Goal: Information Seeking & Learning: Learn about a topic

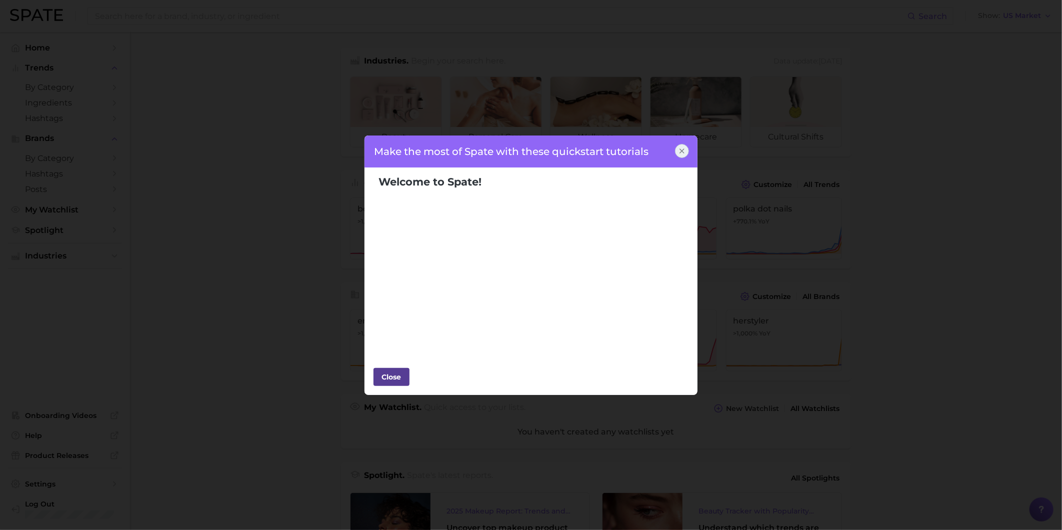
click at [398, 370] on div "Close" at bounding box center [392, 377] width 30 height 15
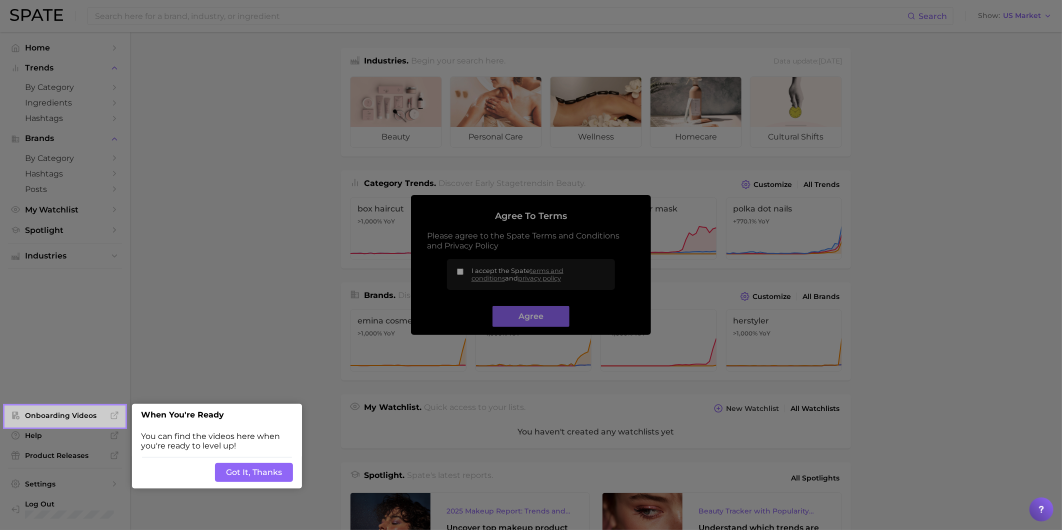
click at [263, 479] on button "Got It, Thanks" at bounding box center [254, 472] width 78 height 19
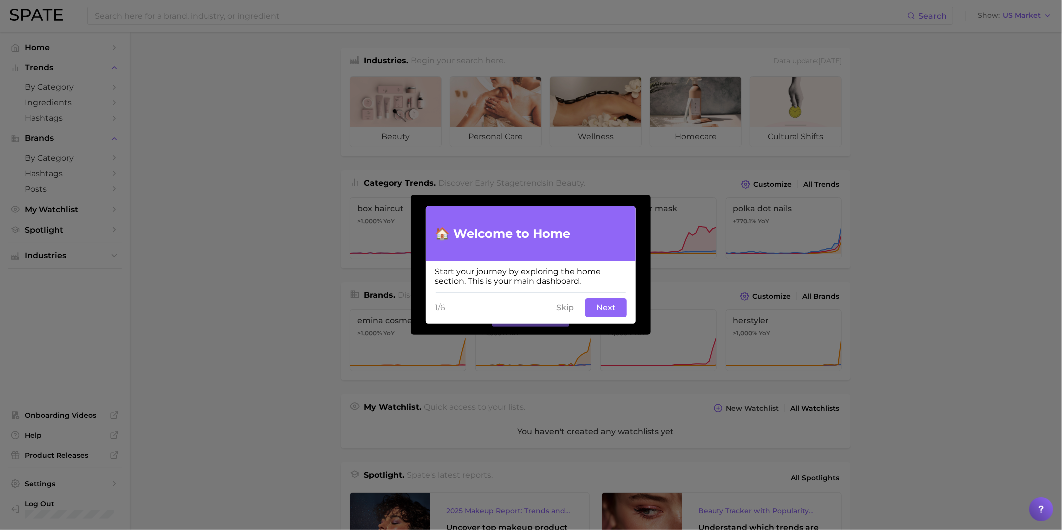
click at [617, 311] on button "Next" at bounding box center [607, 308] width 42 height 19
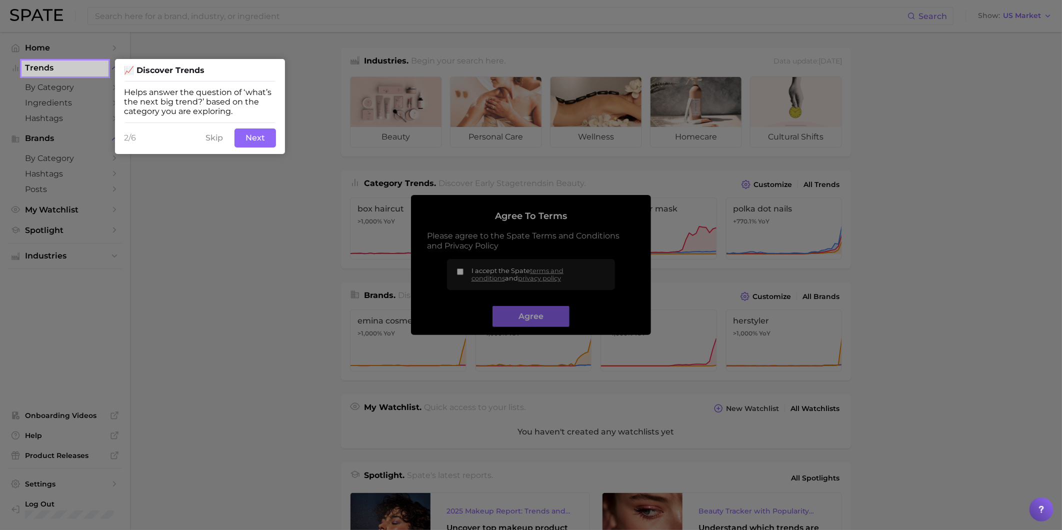
click at [212, 136] on button "Skip" at bounding box center [215, 138] width 30 height 19
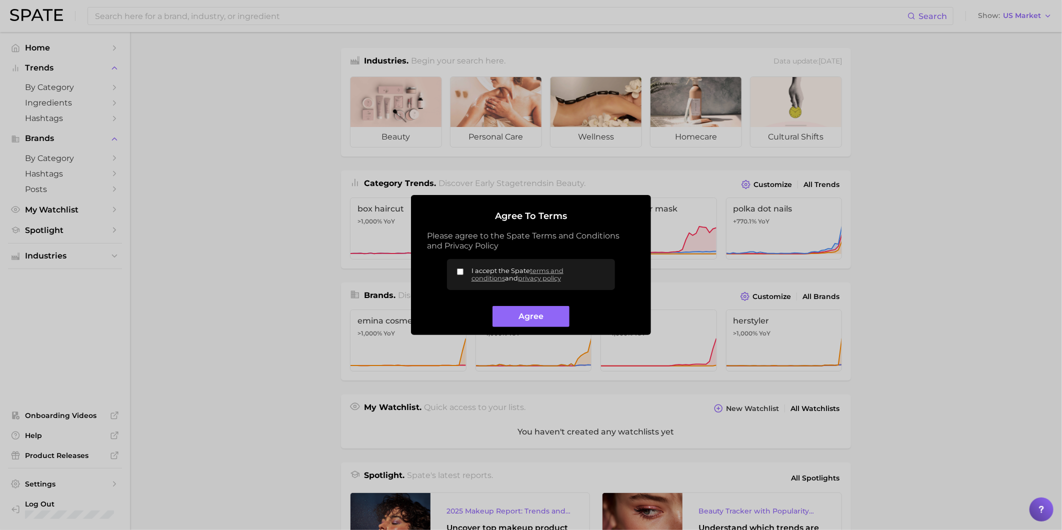
click at [462, 269] on input "I accept the Spate terms and conditions and privacy policy" at bounding box center [460, 272] width 7 height 7
checkbox input "true"
click at [530, 317] on button "Agree" at bounding box center [531, 317] width 77 height 22
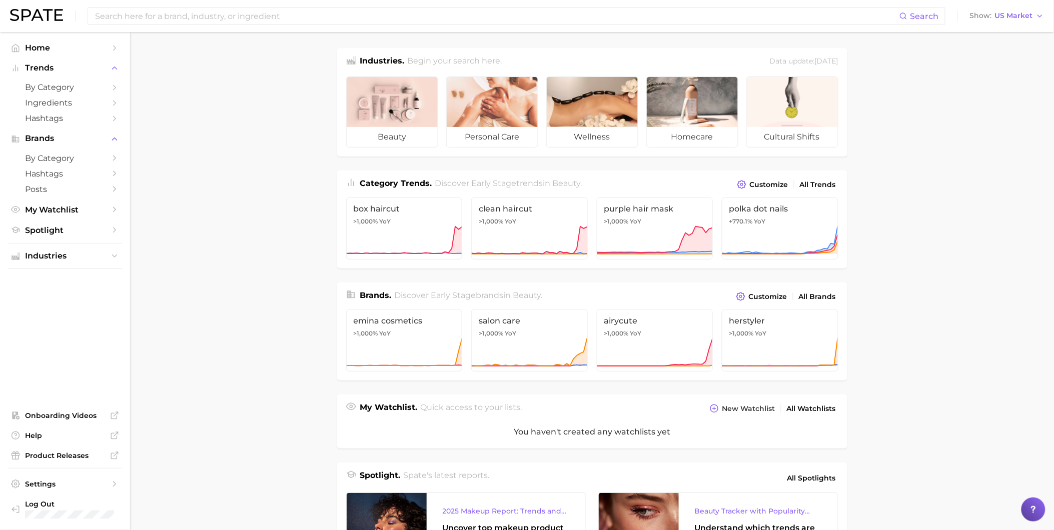
click at [931, 188] on main "Industries. Begin your search here. Data update: [DATE] beauty personal care we…" at bounding box center [592, 415] width 924 height 766
click at [283, 16] on input at bounding box center [496, 16] width 805 height 17
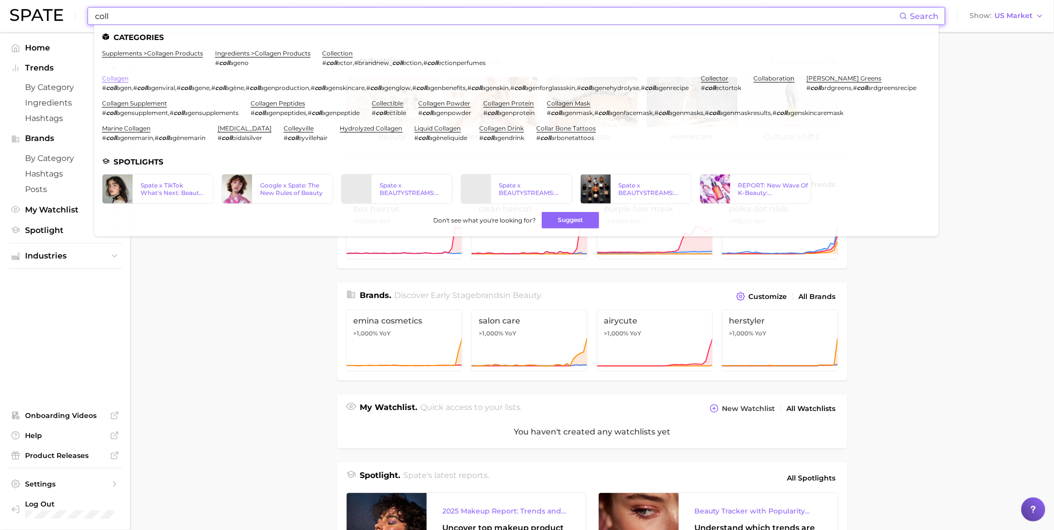
type input "coll"
click at [122, 78] on link "collagen" at bounding box center [115, 79] width 27 height 8
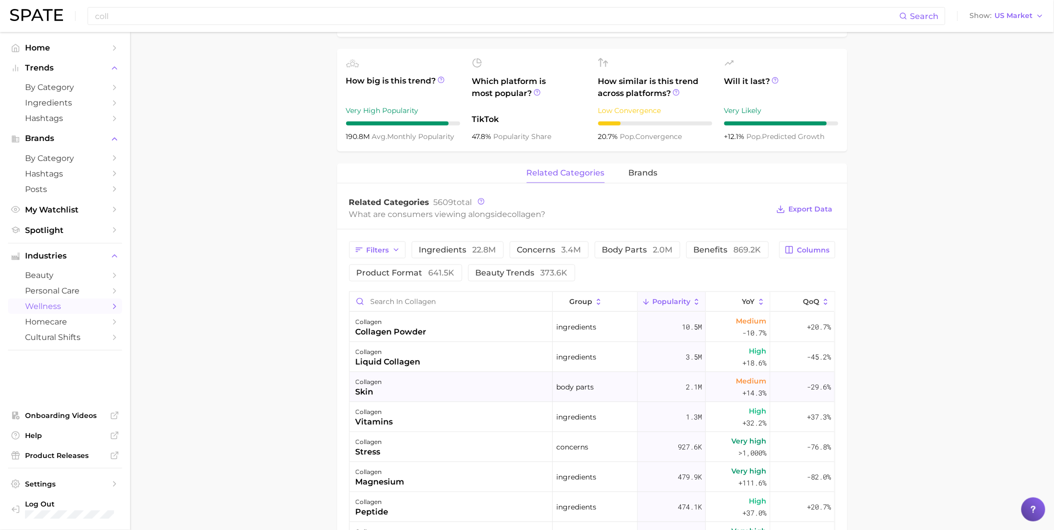
click at [390, 394] on div "collagen skin" at bounding box center [451, 387] width 203 height 30
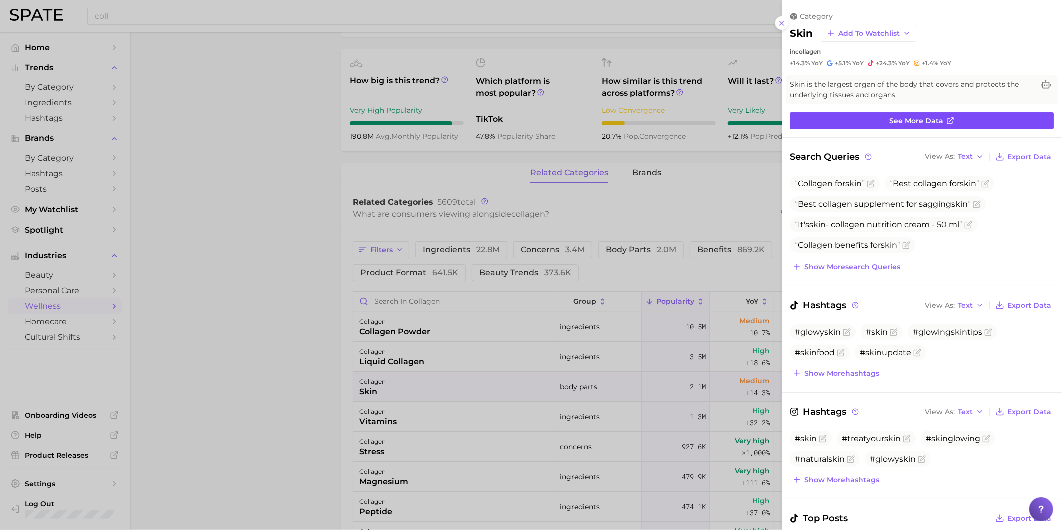
click at [858, 122] on link "See more data" at bounding box center [922, 121] width 264 height 17
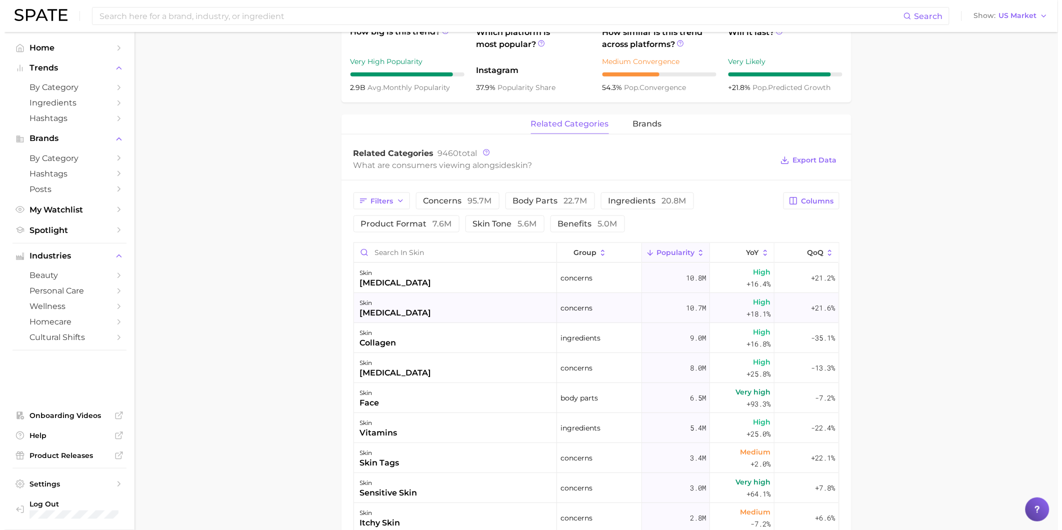
scroll to position [389, 0]
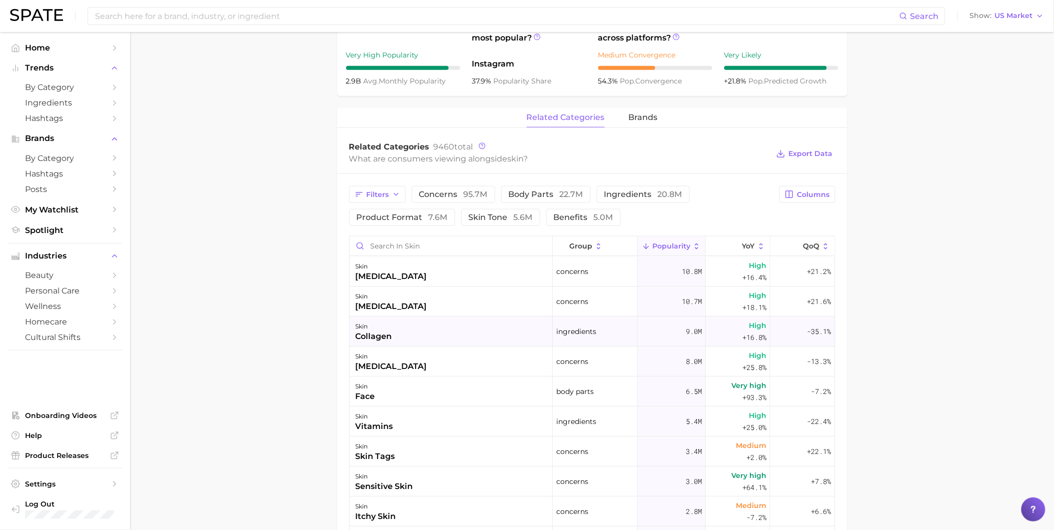
click at [514, 329] on div "skin collagen" at bounding box center [451, 332] width 203 height 30
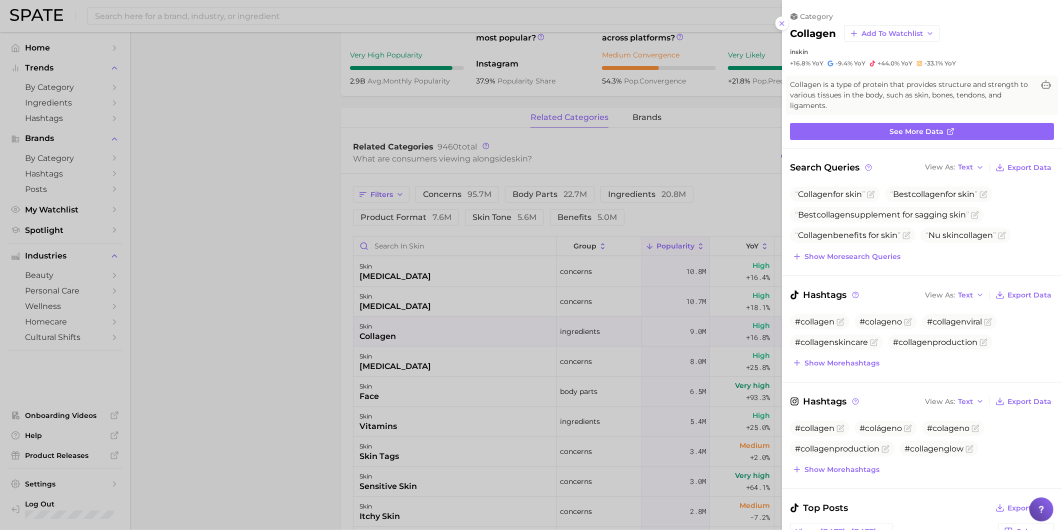
scroll to position [0, 0]
click at [846, 133] on link "See more data" at bounding box center [922, 131] width 264 height 17
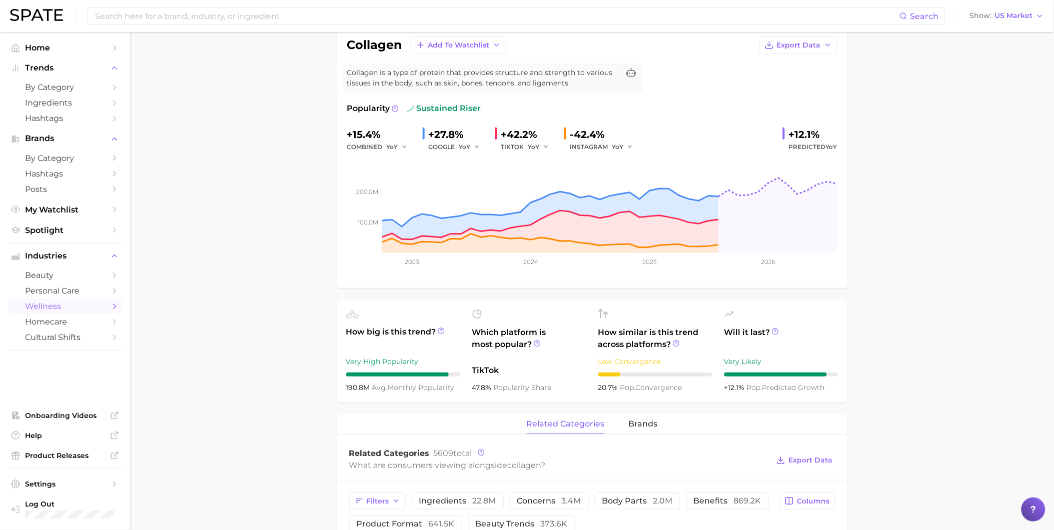
scroll to position [56, 0]
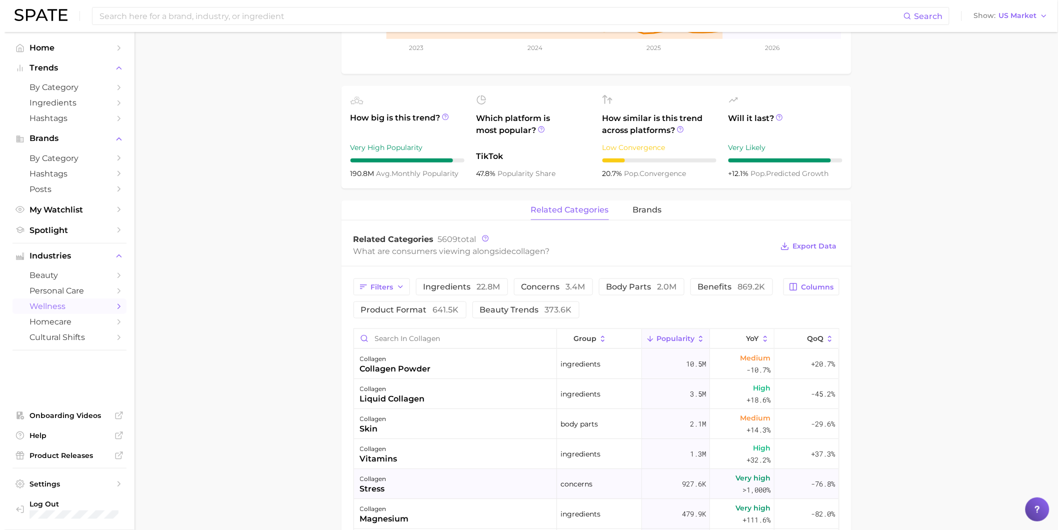
scroll to position [333, 0]
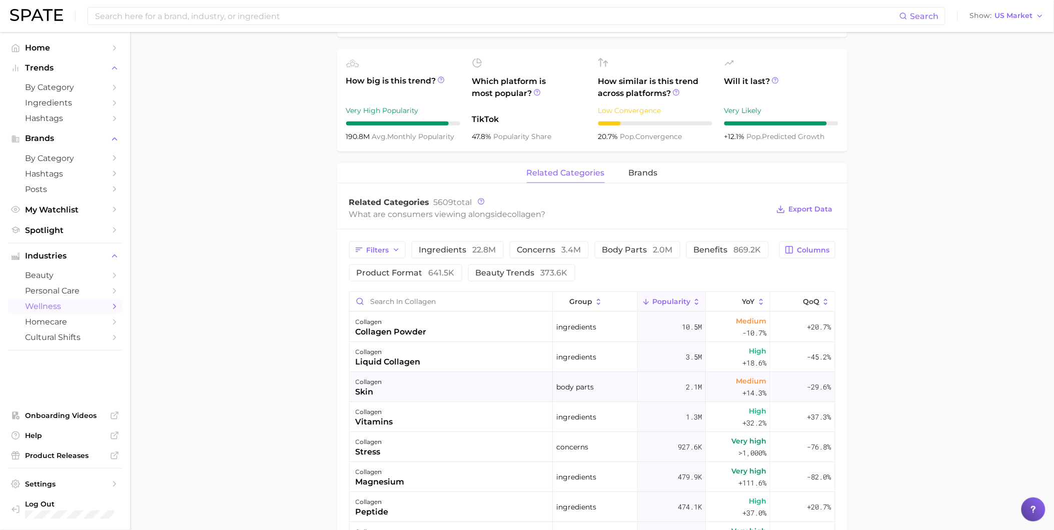
click at [456, 397] on div "collagen skin" at bounding box center [451, 387] width 203 height 30
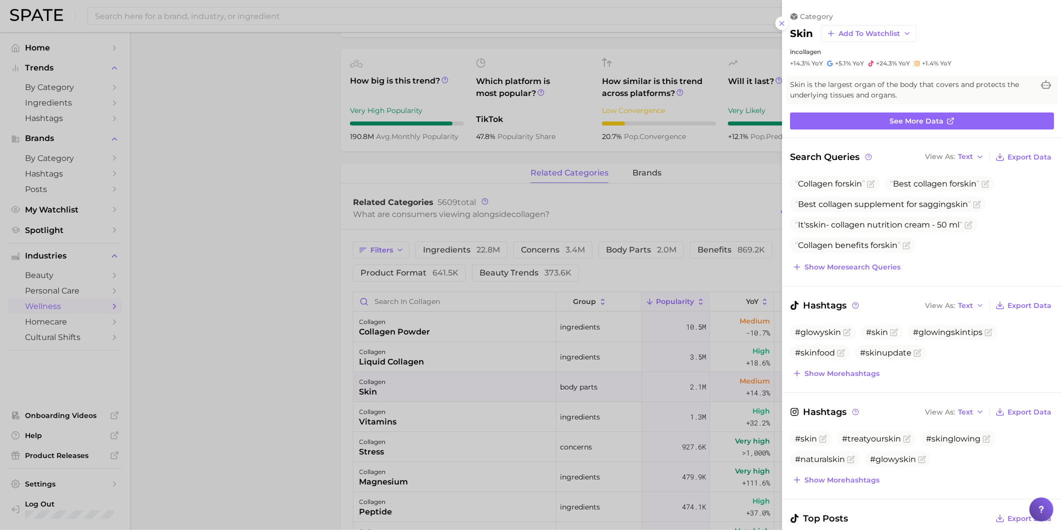
scroll to position [0, 0]
click at [891, 123] on span "See more data" at bounding box center [917, 121] width 54 height 9
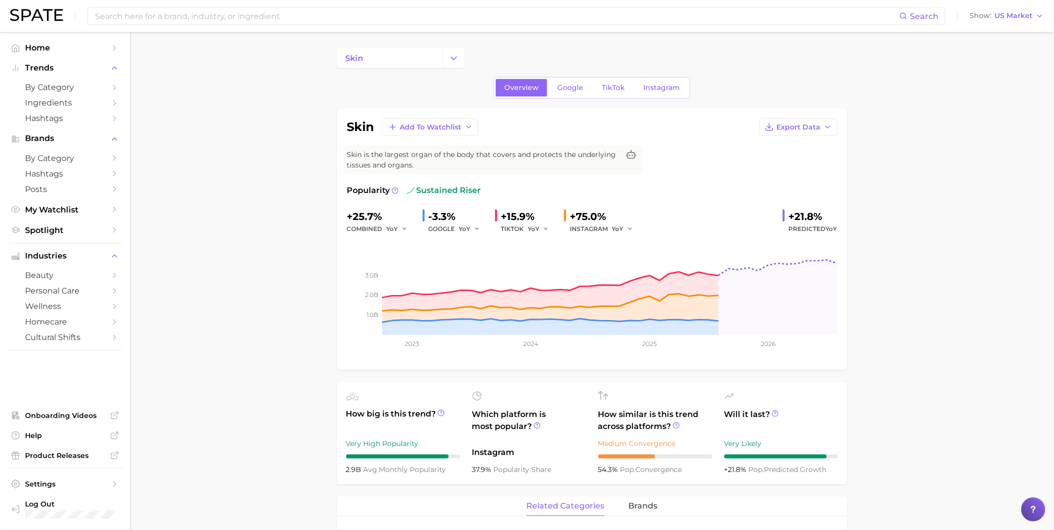
click at [246, 17] on input at bounding box center [496, 16] width 805 height 17
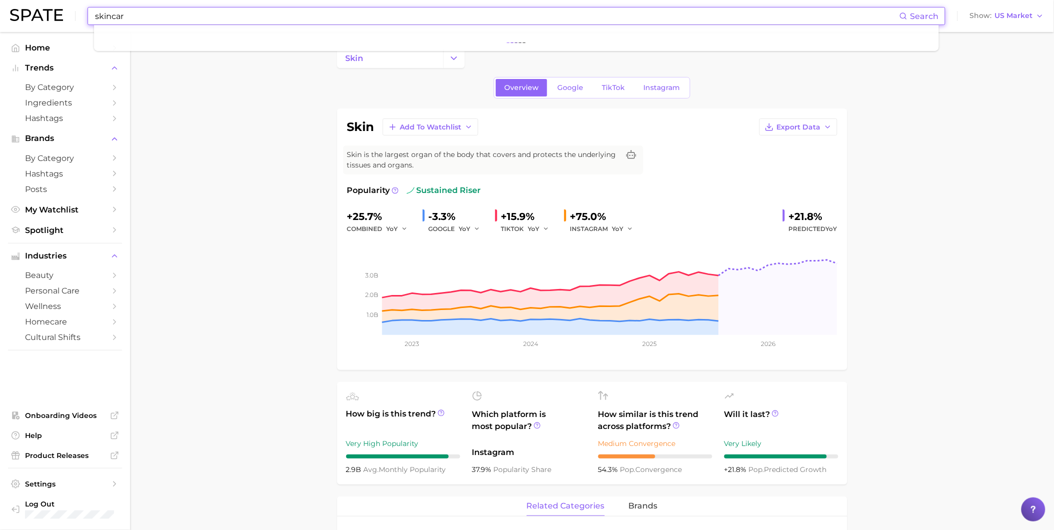
type input "skincare"
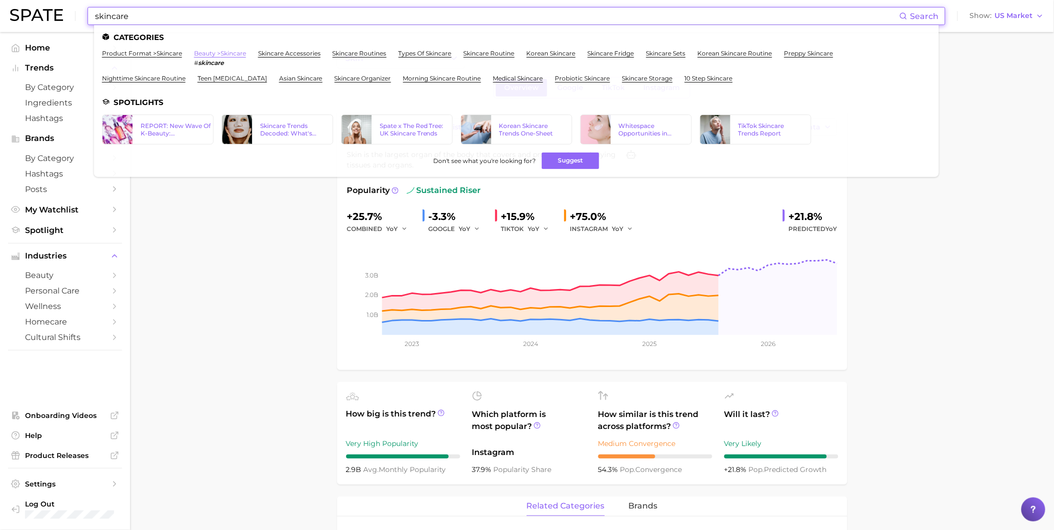
click at [234, 52] on link "beauty > skincare" at bounding box center [220, 54] width 52 height 8
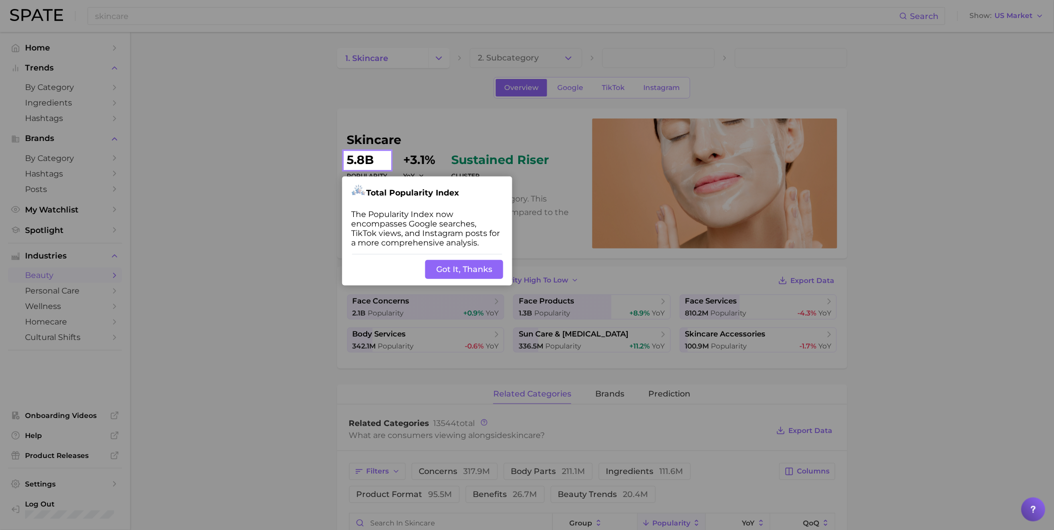
click at [474, 264] on button "Got It, Thanks" at bounding box center [464, 269] width 78 height 19
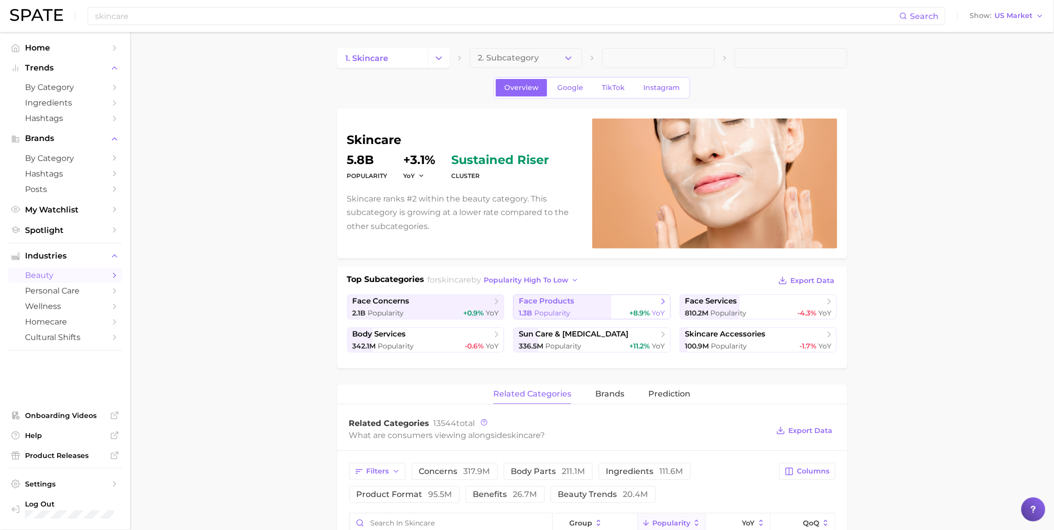
click at [637, 304] on span "face products" at bounding box center [588, 302] width 139 height 10
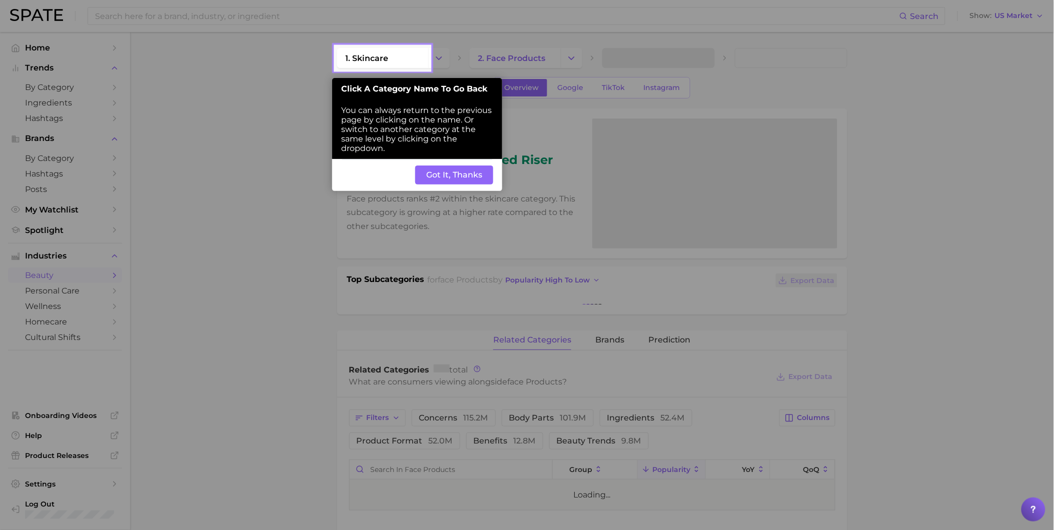
scroll to position [56, 0]
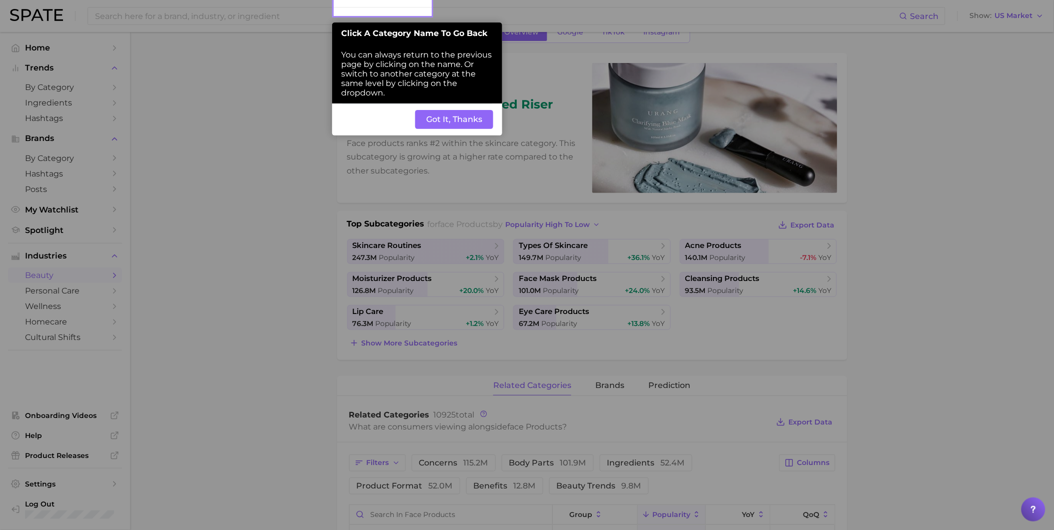
click at [462, 125] on button "Got It, Thanks" at bounding box center [454, 119] width 78 height 19
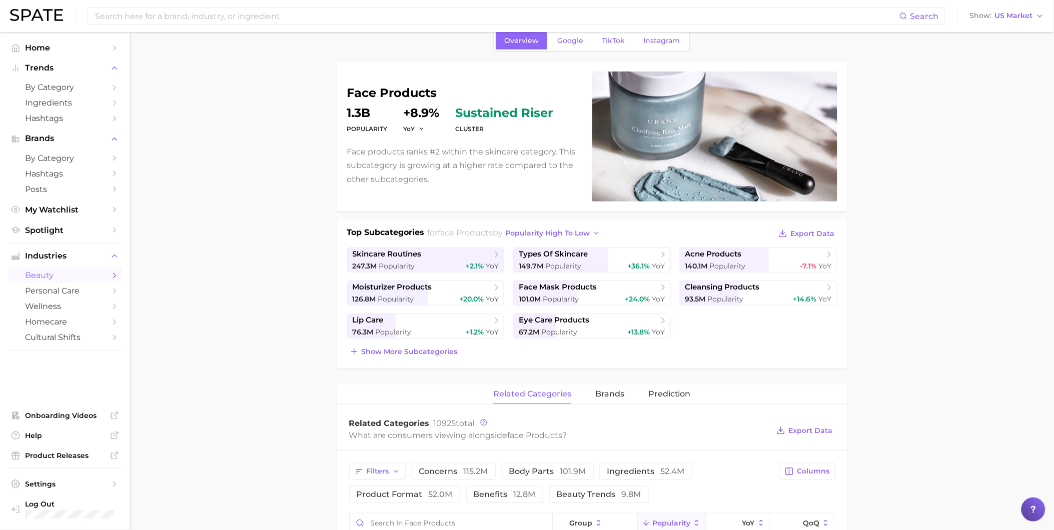
scroll to position [0, 0]
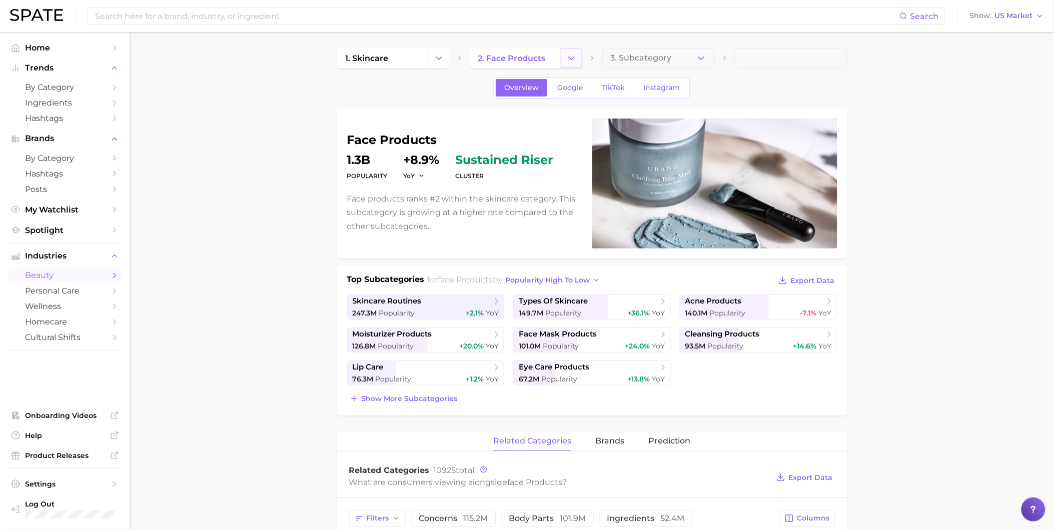
click at [563, 53] on button "Change Category" at bounding box center [572, 58] width 22 height 20
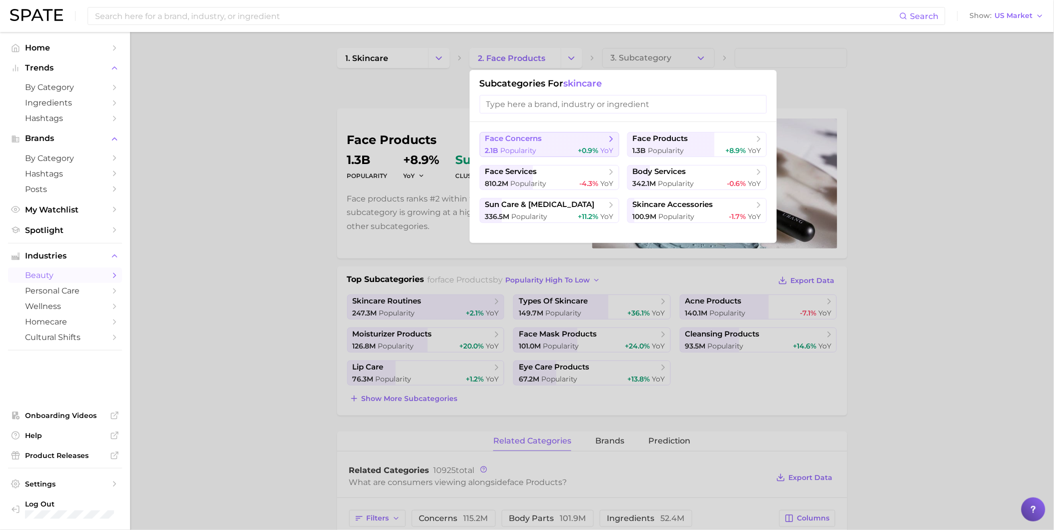
click at [556, 144] on span "face concerns" at bounding box center [546, 139] width 122 height 10
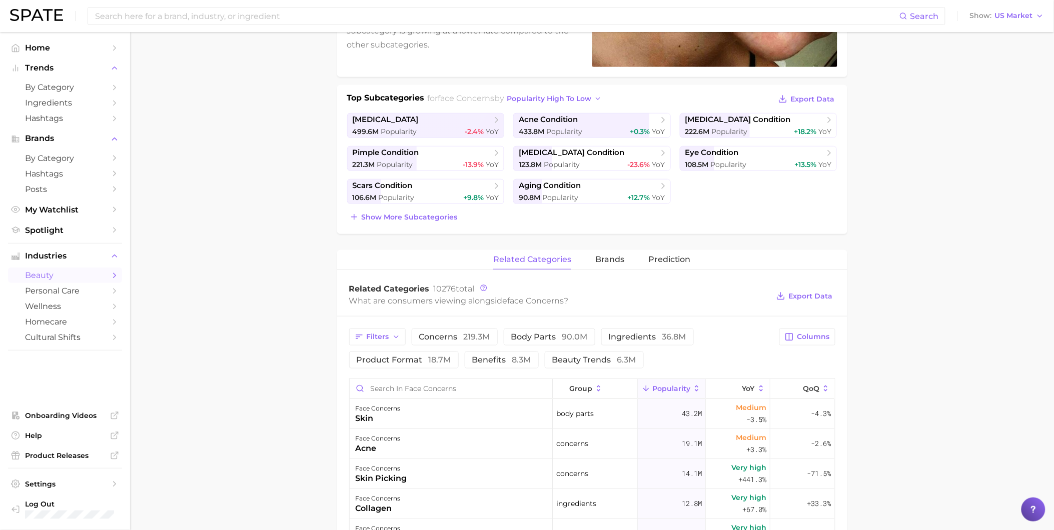
scroll to position [167, 0]
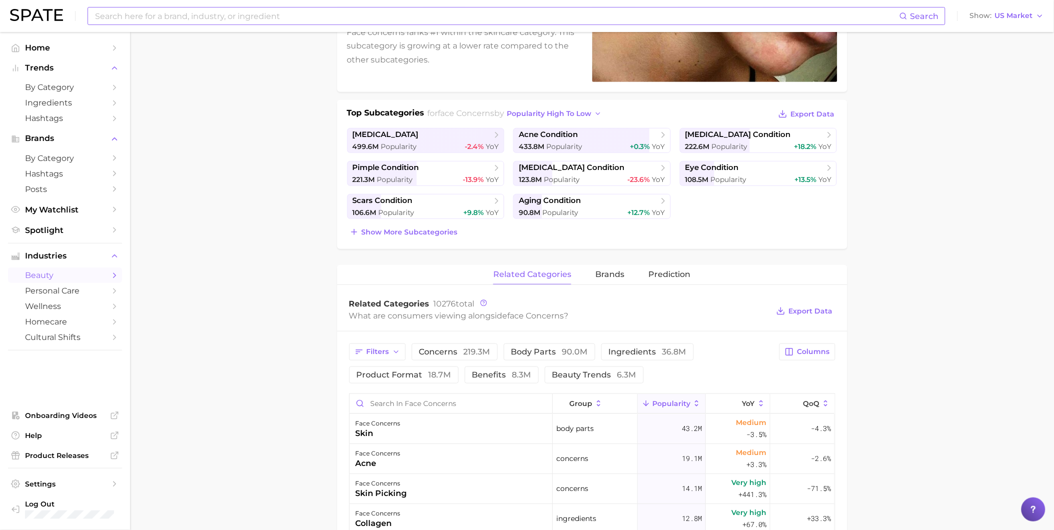
click at [228, 17] on input at bounding box center [496, 16] width 805 height 17
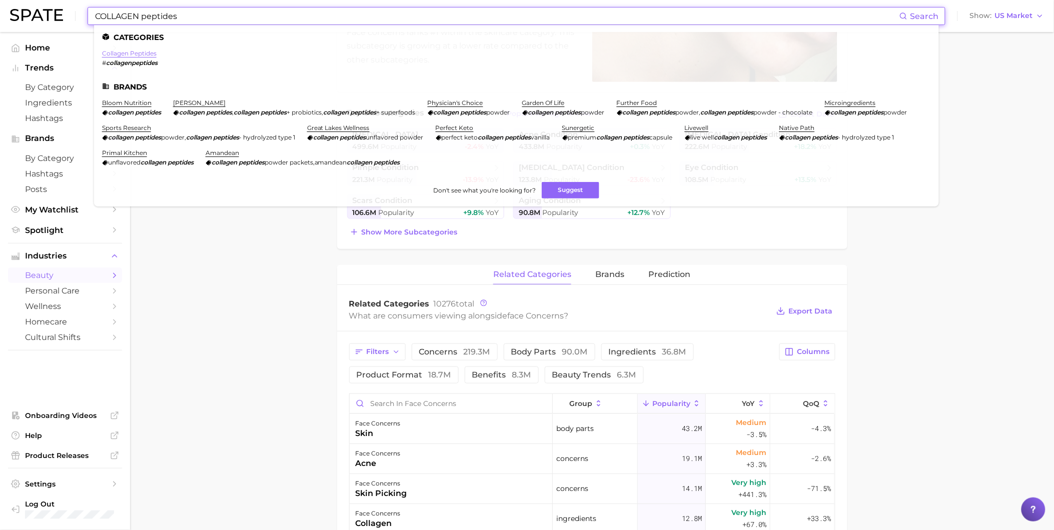
type input "COLLAGEN peptides"
click at [152, 53] on link "collagen peptides" at bounding box center [129, 54] width 55 height 8
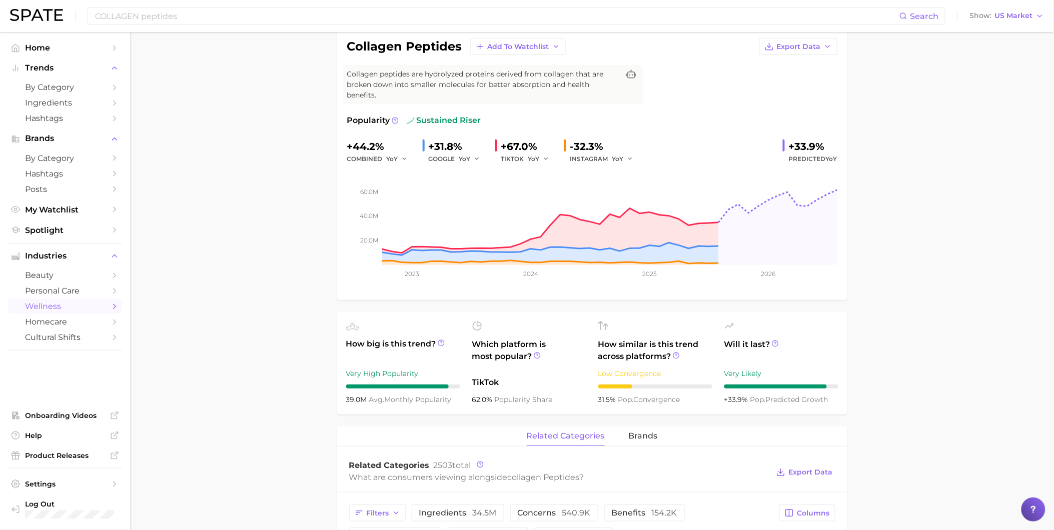
scroll to position [56, 0]
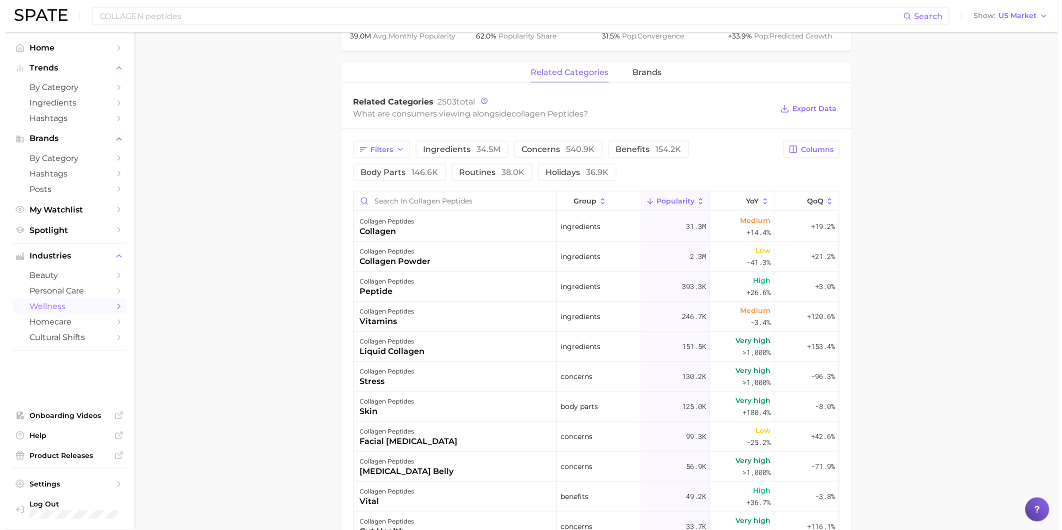
scroll to position [500, 0]
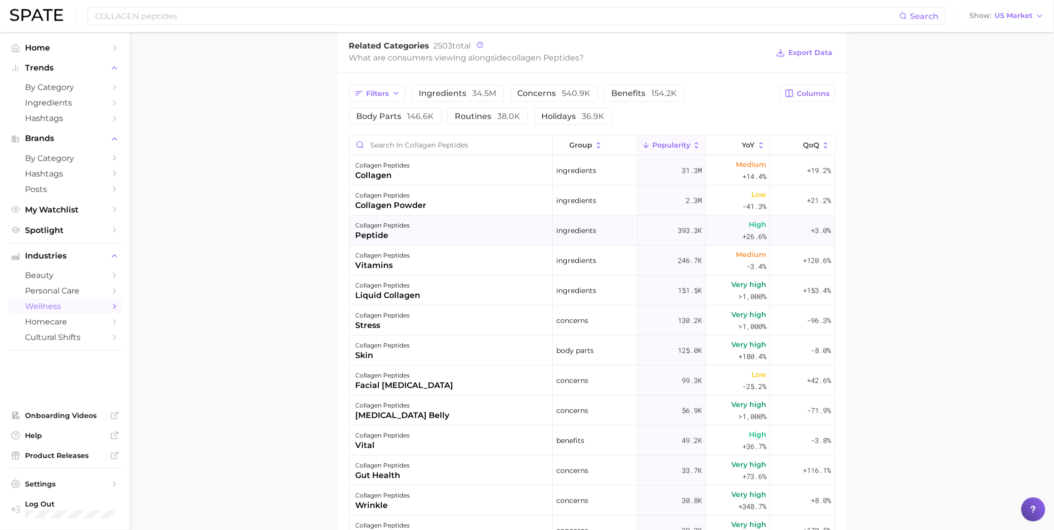
click at [413, 232] on div "collagen peptides peptide" at bounding box center [451, 231] width 203 height 30
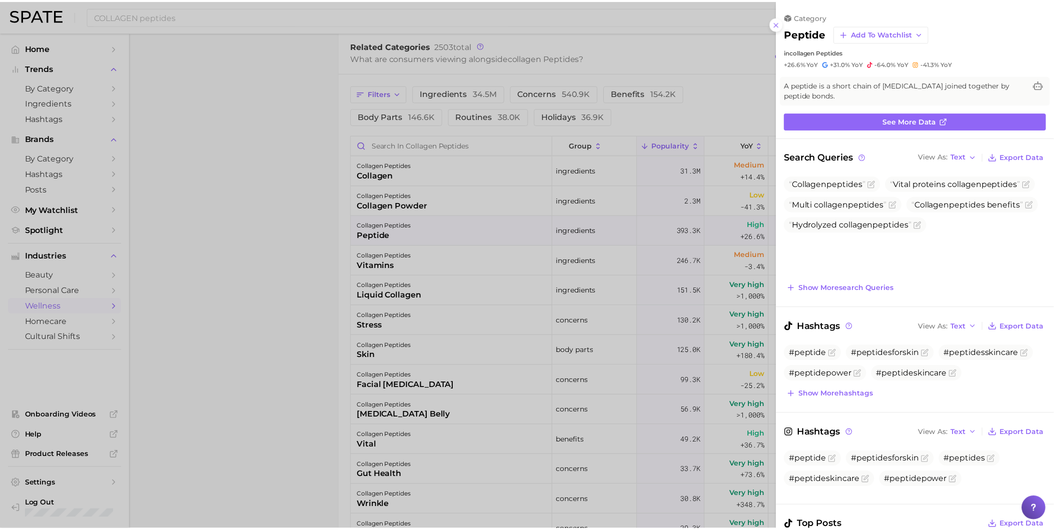
scroll to position [0, 0]
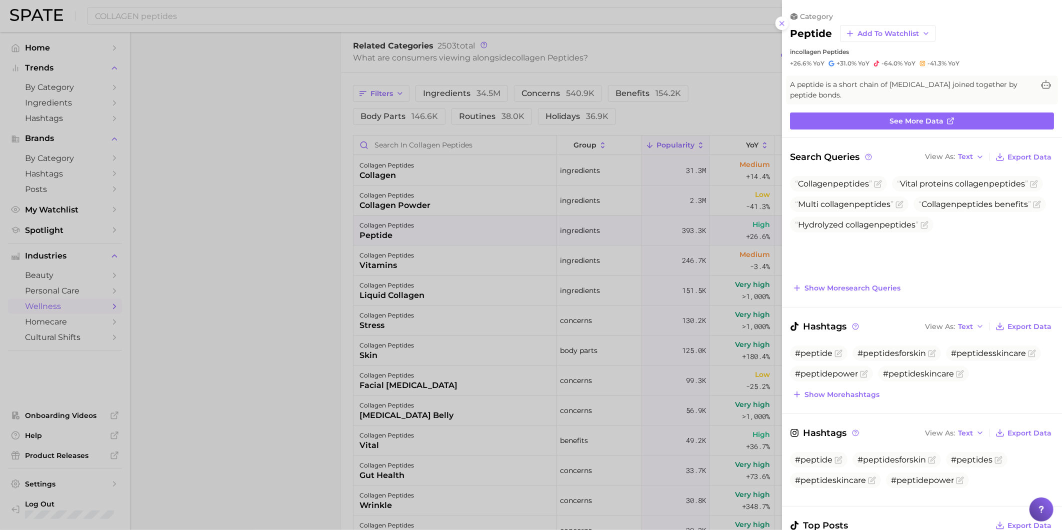
click at [259, 352] on div at bounding box center [531, 265] width 1062 height 530
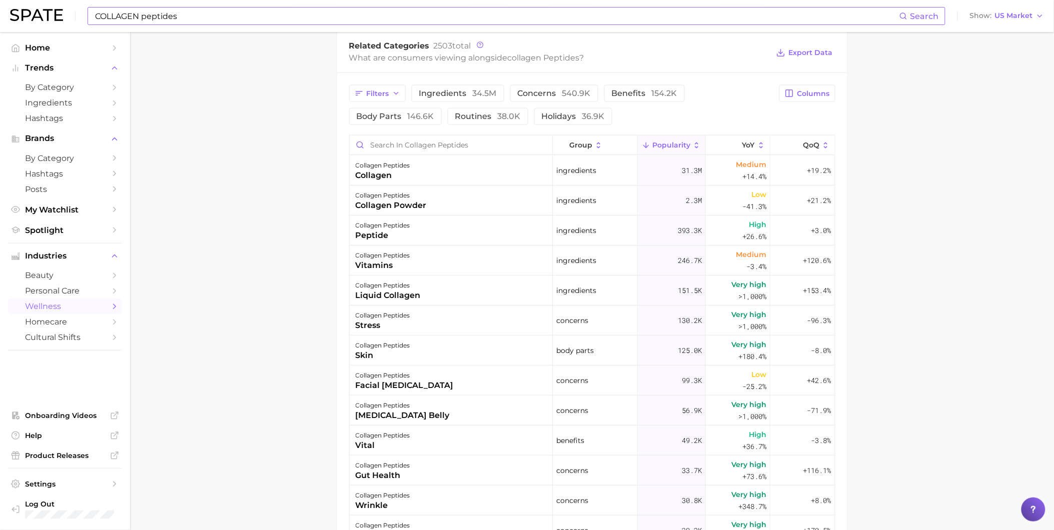
click at [197, 17] on input "COLLAGEN peptides" at bounding box center [496, 16] width 805 height 17
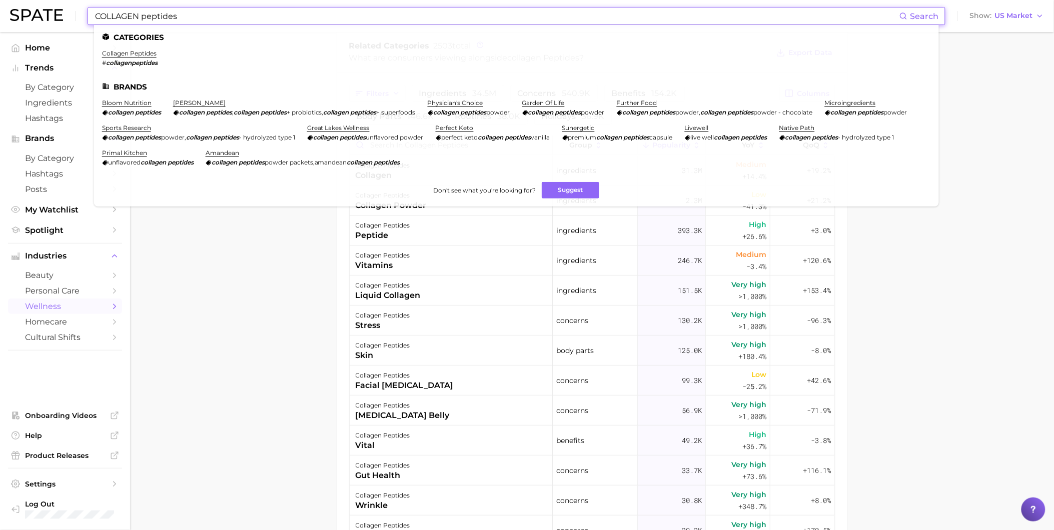
drag, startPoint x: 197, startPoint y: 17, endPoint x: 0, endPoint y: 13, distance: 197.1
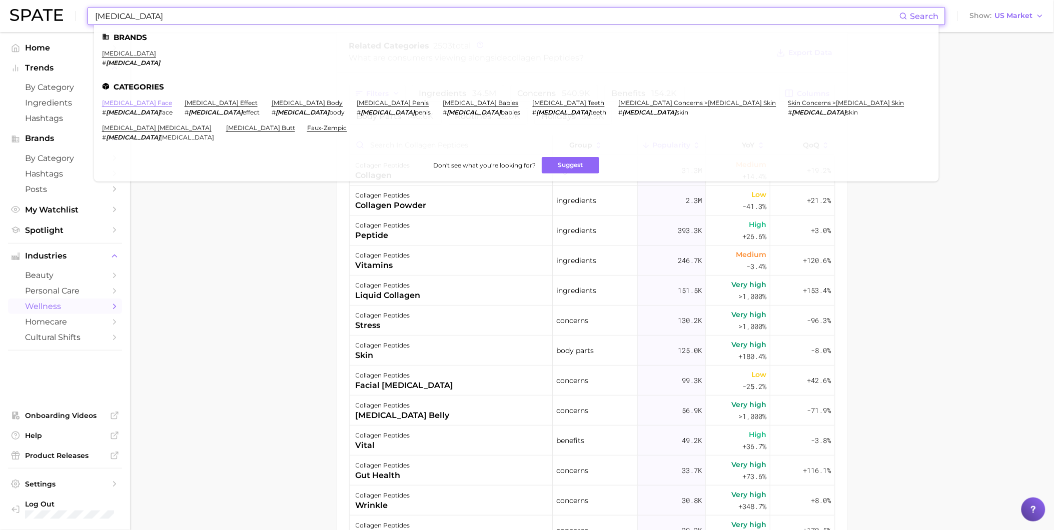
type input "[MEDICAL_DATA]"
click at [134, 102] on link "[MEDICAL_DATA] face" at bounding box center [137, 103] width 70 height 8
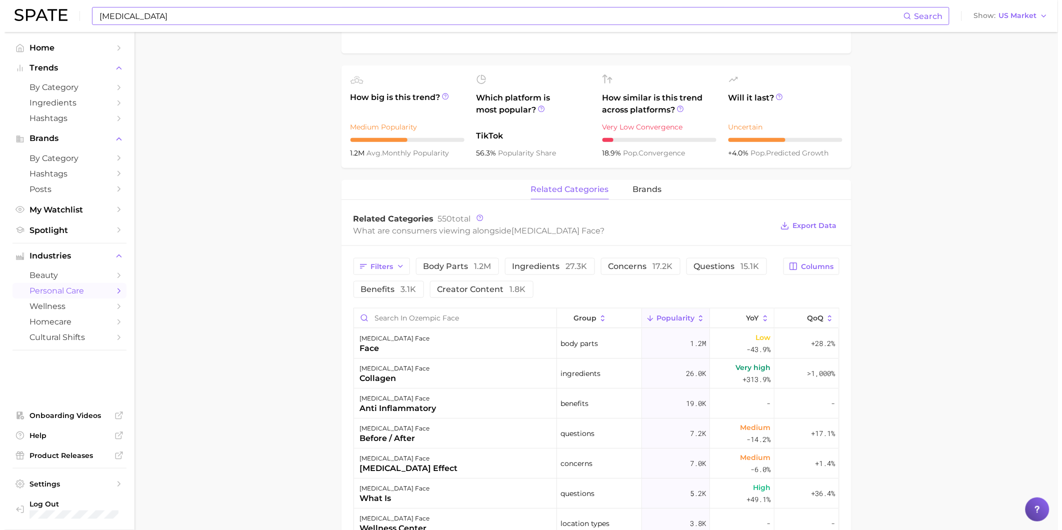
scroll to position [333, 0]
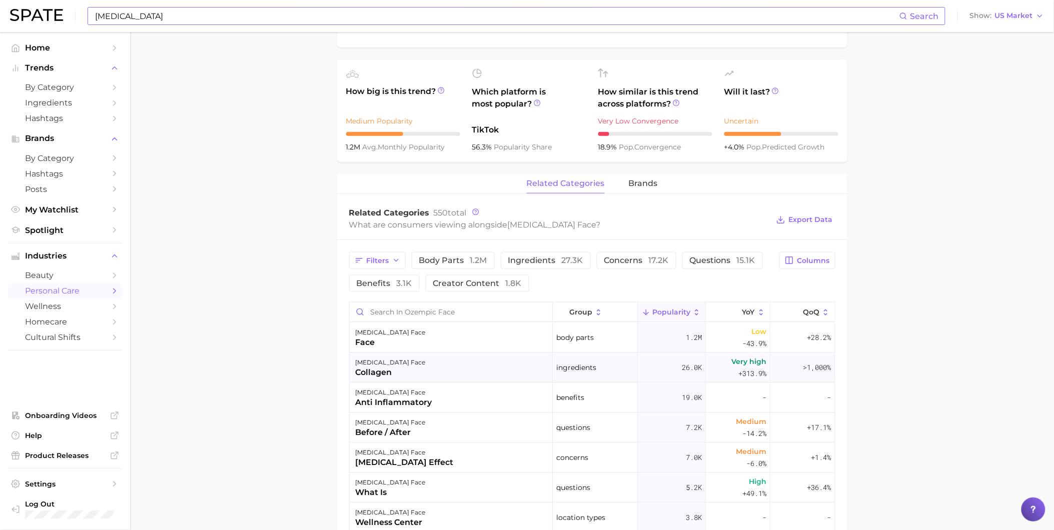
click at [424, 356] on div "[MEDICAL_DATA] face collagen" at bounding box center [451, 368] width 203 height 30
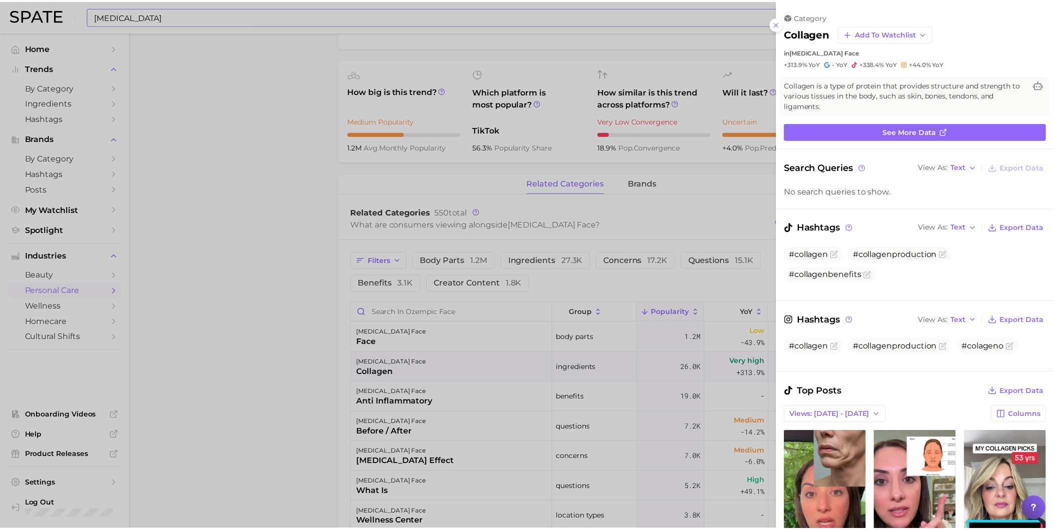
scroll to position [0, 0]
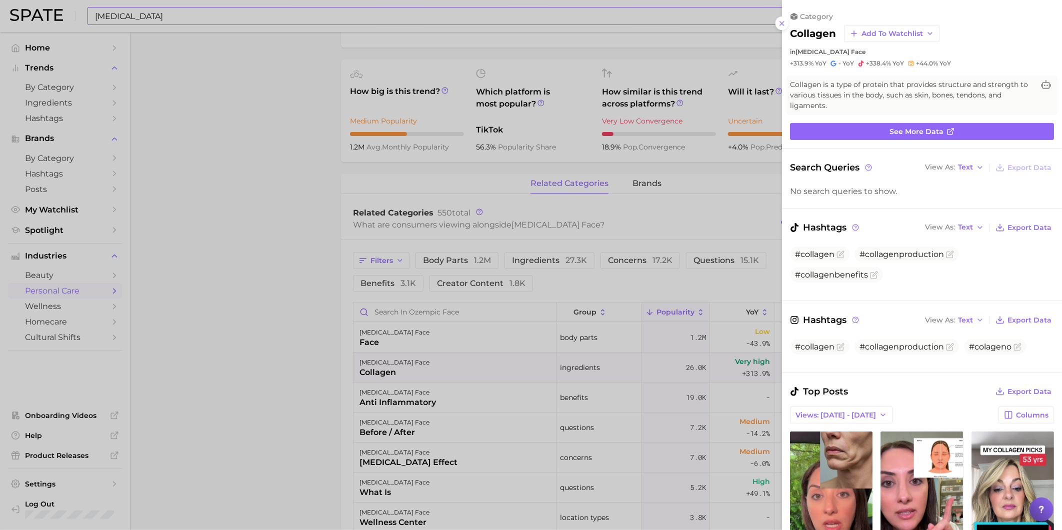
click at [237, 343] on div at bounding box center [531, 265] width 1062 height 530
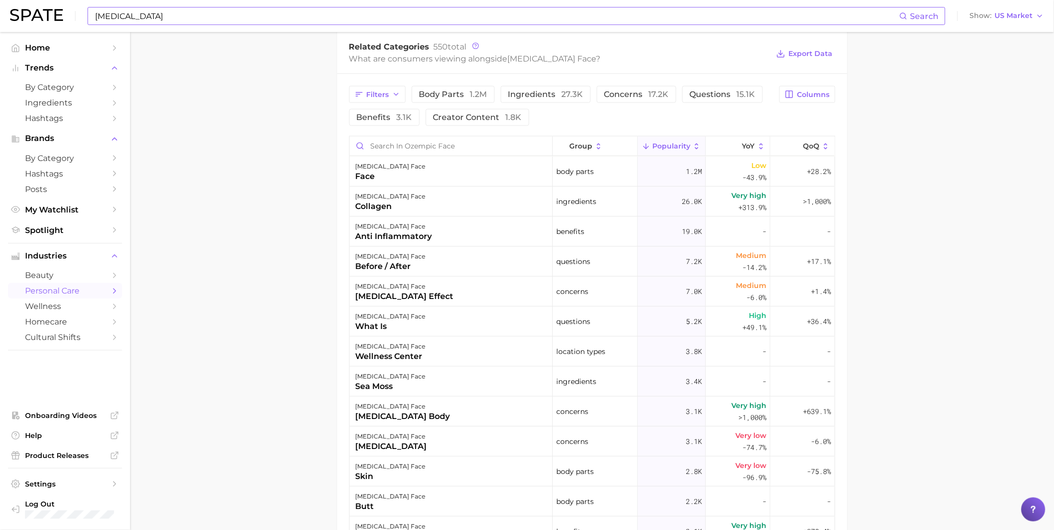
scroll to position [500, 0]
click at [437, 291] on div "[MEDICAL_DATA] face [MEDICAL_DATA] effect" at bounding box center [451, 291] width 203 height 30
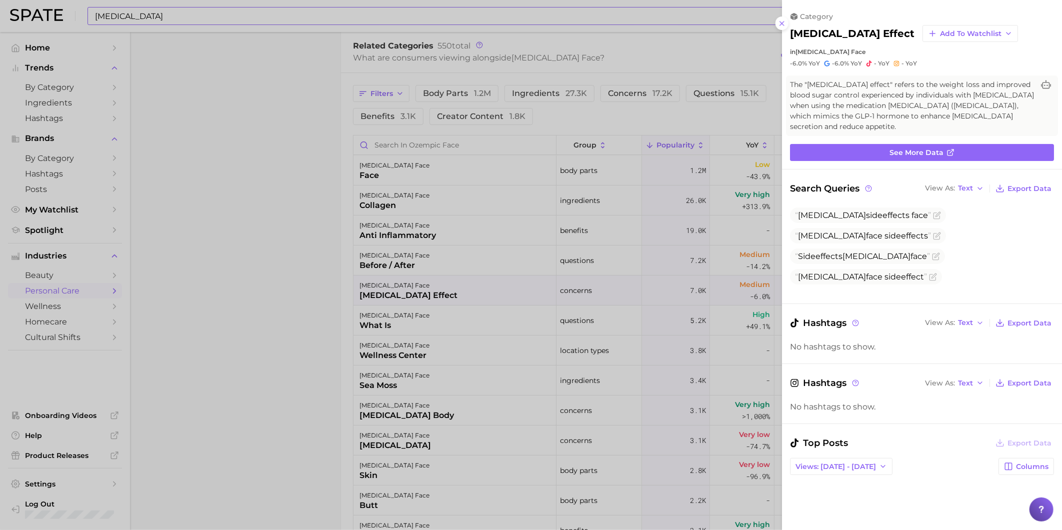
click at [302, 326] on div at bounding box center [531, 265] width 1062 height 530
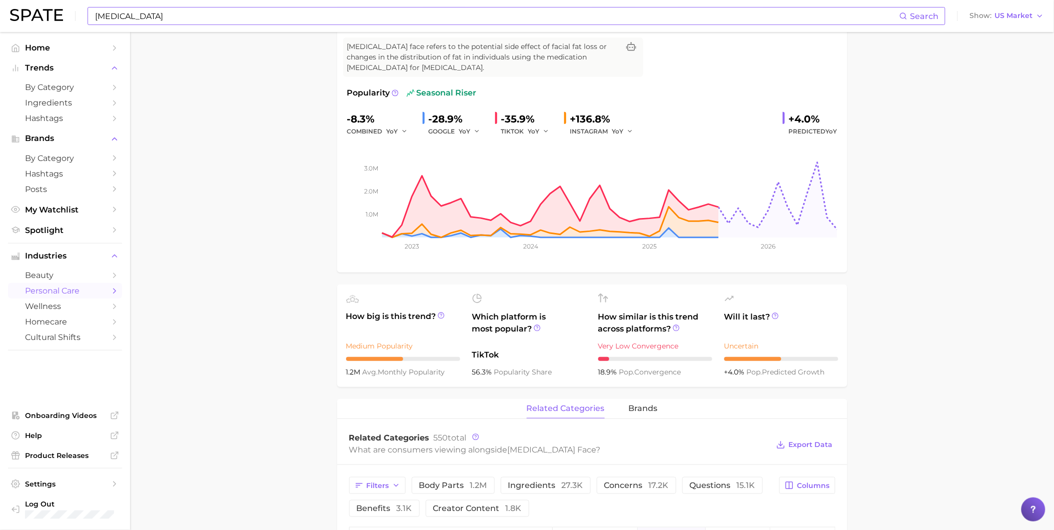
scroll to position [0, 0]
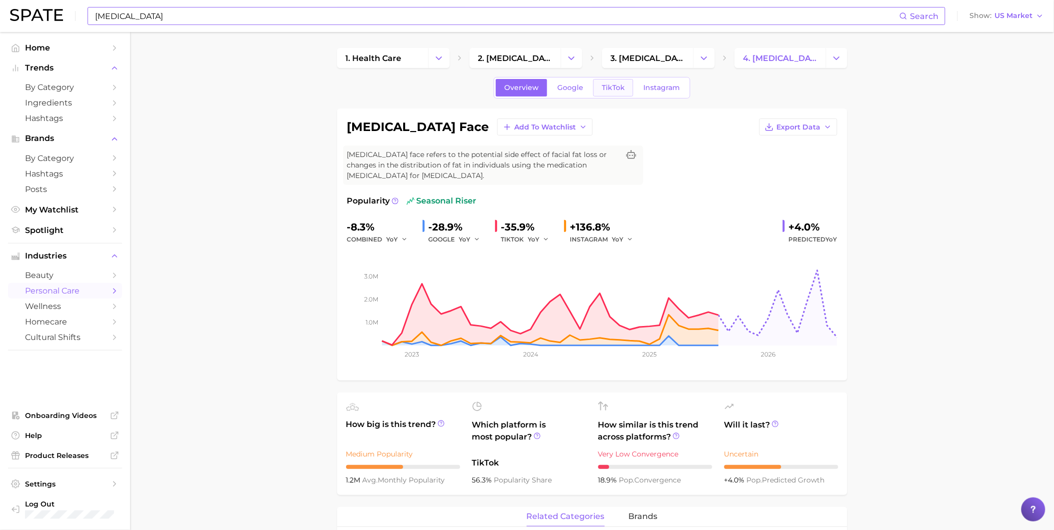
click at [607, 91] on span "TikTok" at bounding box center [613, 88] width 23 height 9
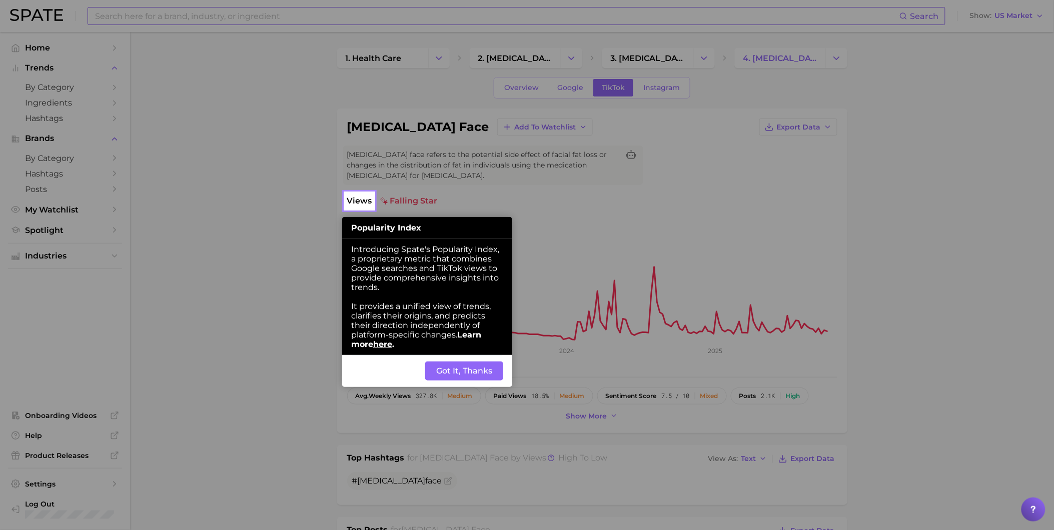
click at [457, 379] on button "Got It, Thanks" at bounding box center [464, 371] width 78 height 19
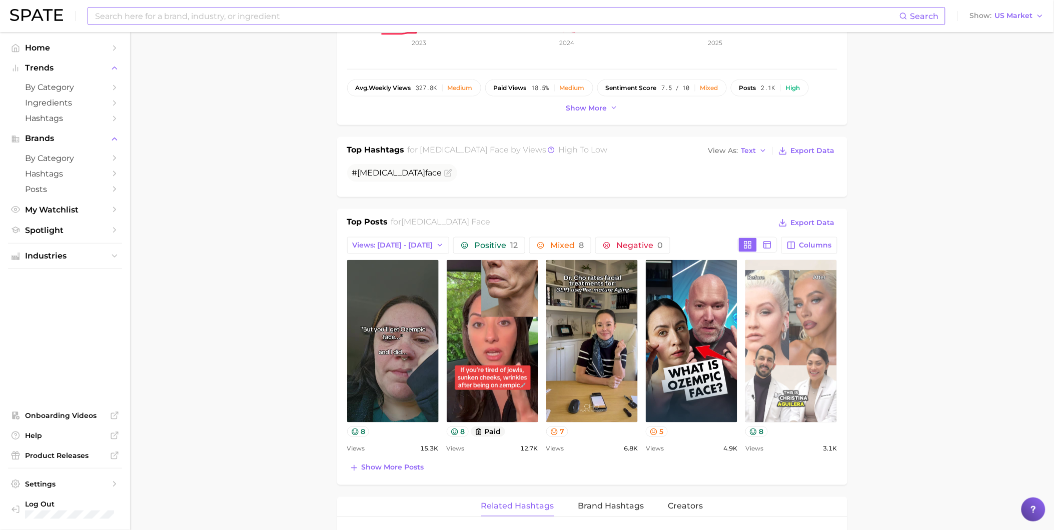
scroll to position [333, 0]
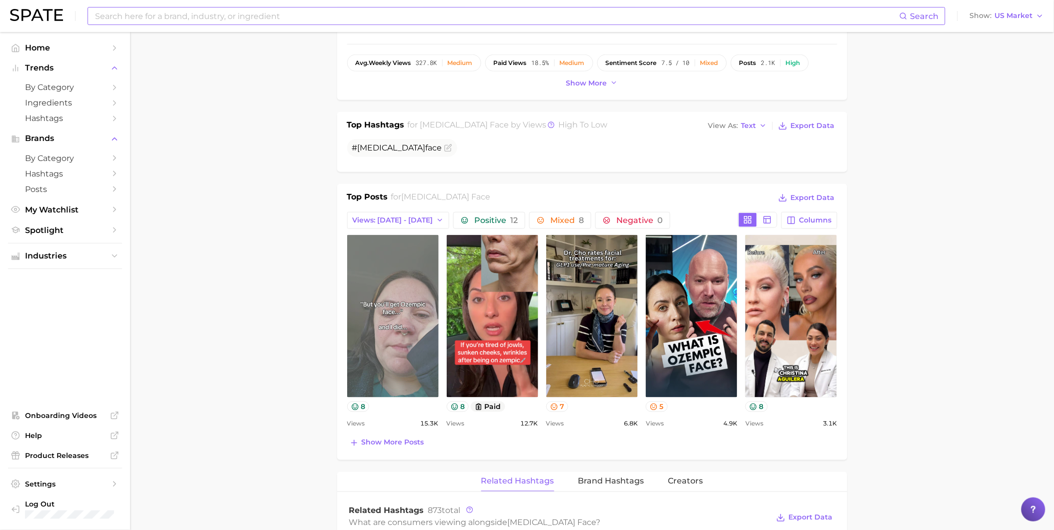
click at [411, 371] on link "view post on TikTok" at bounding box center [393, 316] width 92 height 163
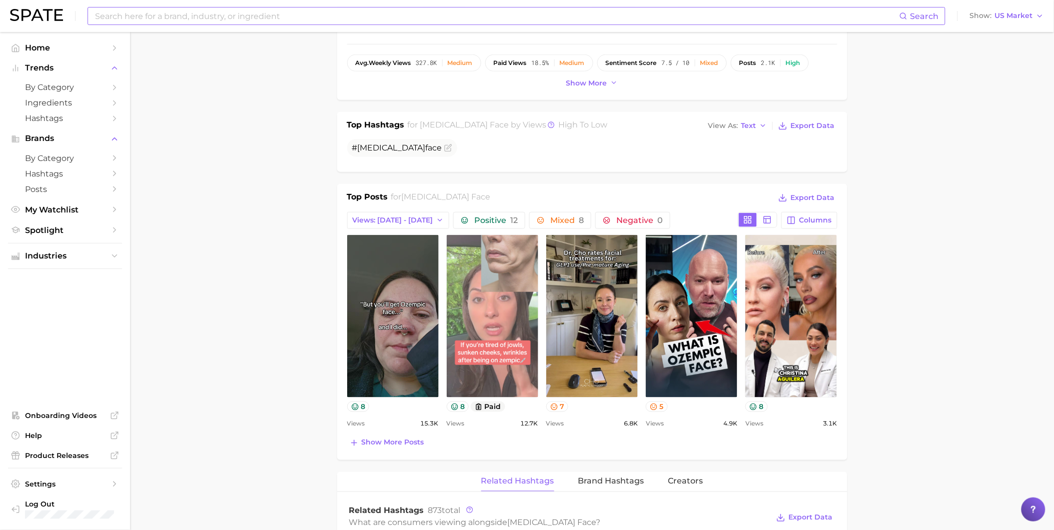
click at [489, 301] on link "view post on TikTok" at bounding box center [493, 316] width 92 height 163
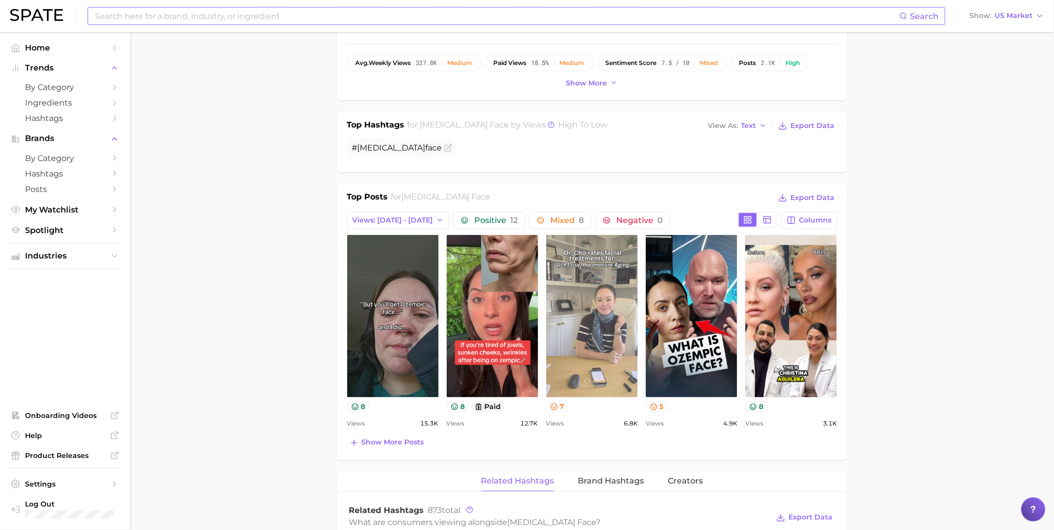
click at [591, 287] on link "view post on TikTok" at bounding box center [592, 316] width 92 height 163
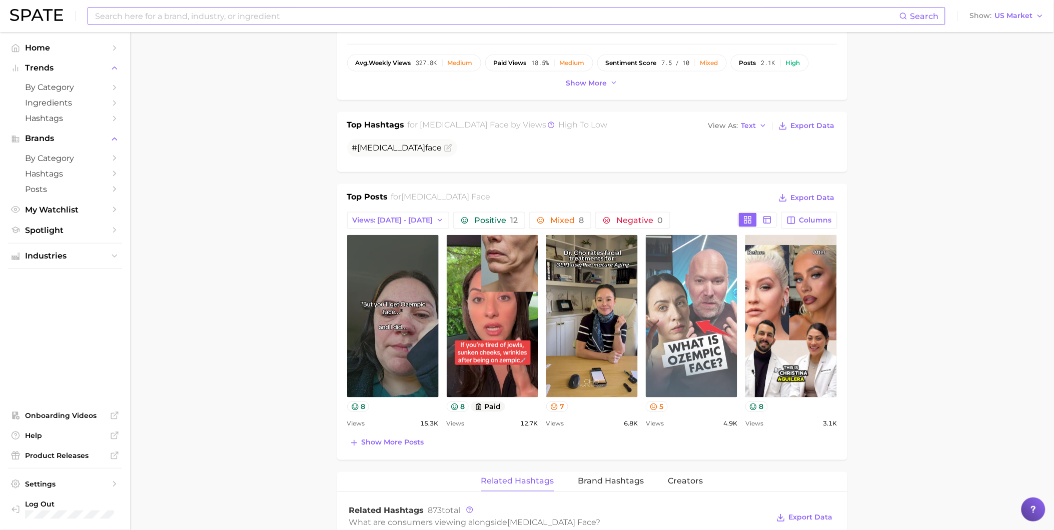
click at [682, 326] on link "view post on TikTok" at bounding box center [692, 316] width 92 height 163
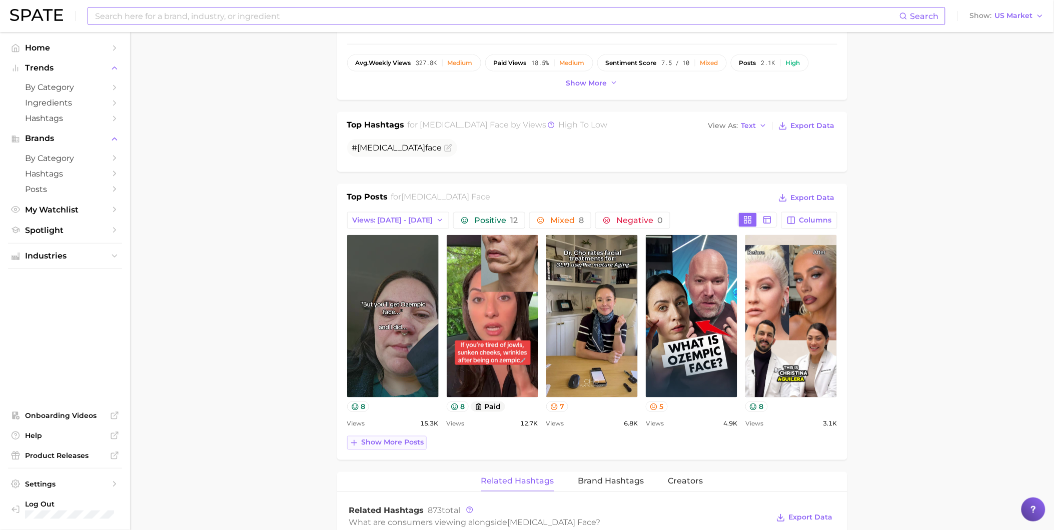
click at [398, 445] on span "Show more posts" at bounding box center [393, 443] width 63 height 9
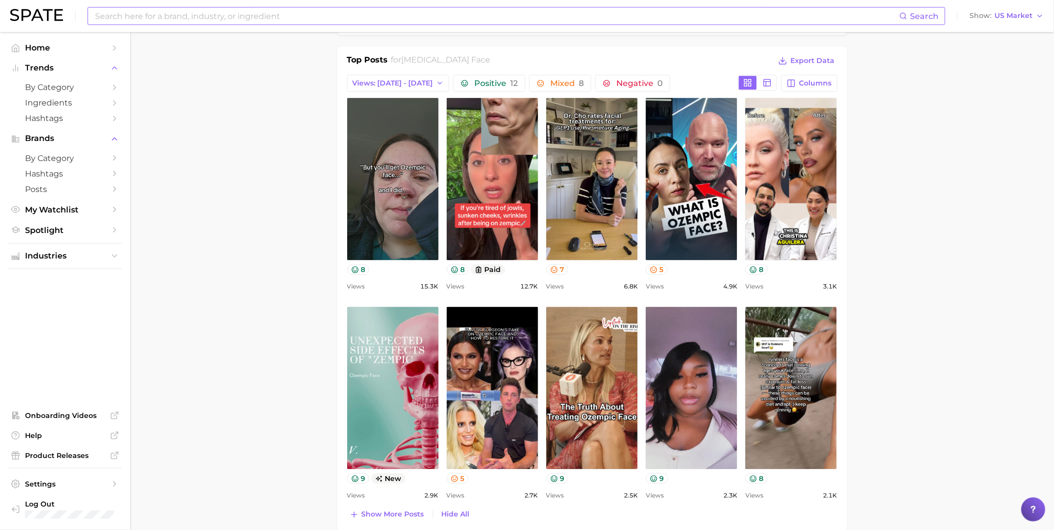
scroll to position [444, 0]
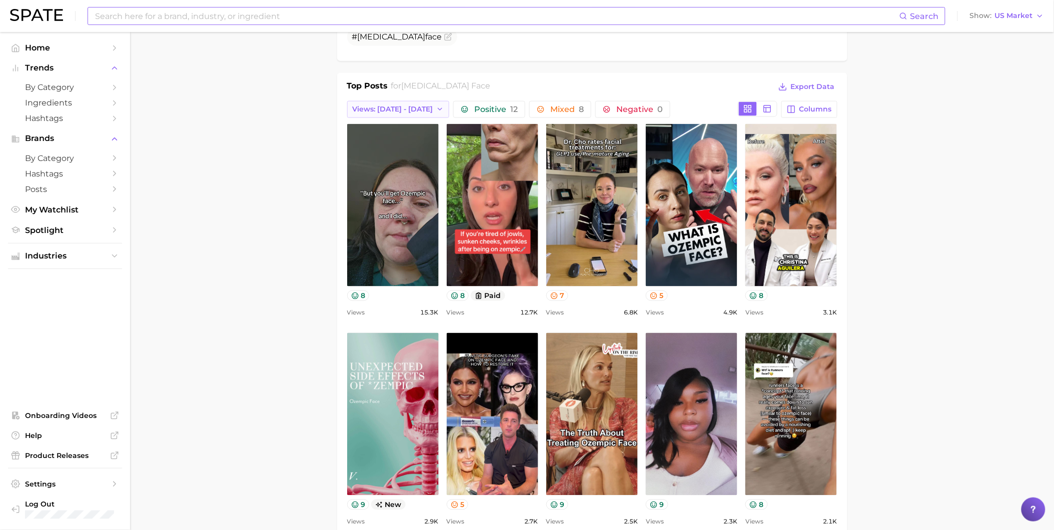
click at [420, 107] on span "Views: [DATE] - [DATE]" at bounding box center [393, 109] width 81 height 9
click at [381, 166] on span "Total Views" at bounding box center [372, 164] width 41 height 9
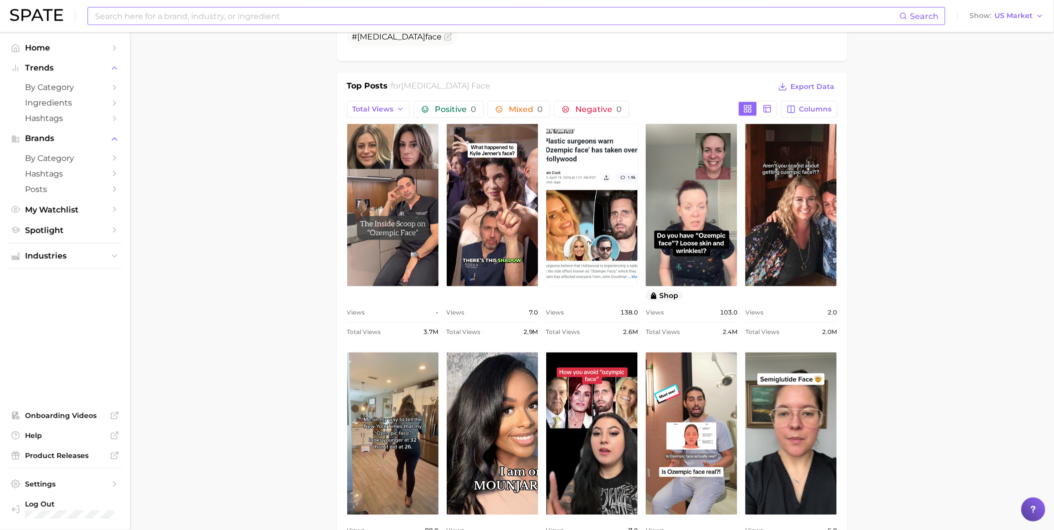
scroll to position [0, 0]
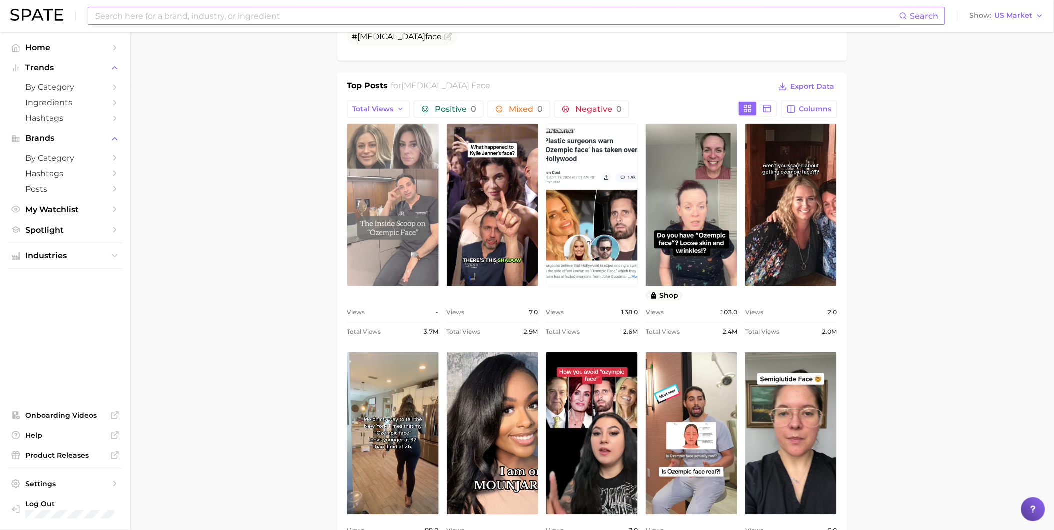
click at [427, 189] on link "view post on TikTok" at bounding box center [393, 205] width 92 height 163
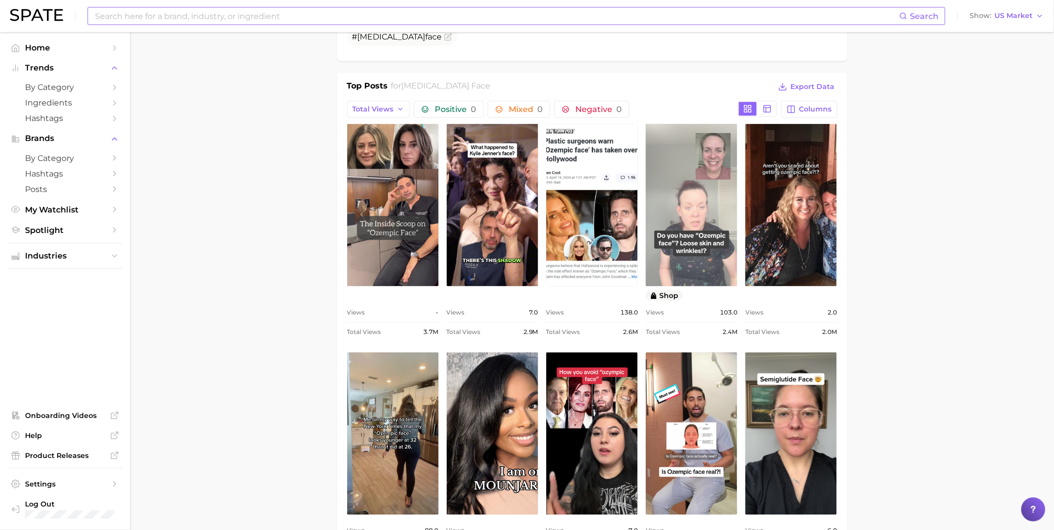
click at [675, 232] on link "view post on TikTok" at bounding box center [692, 205] width 92 height 163
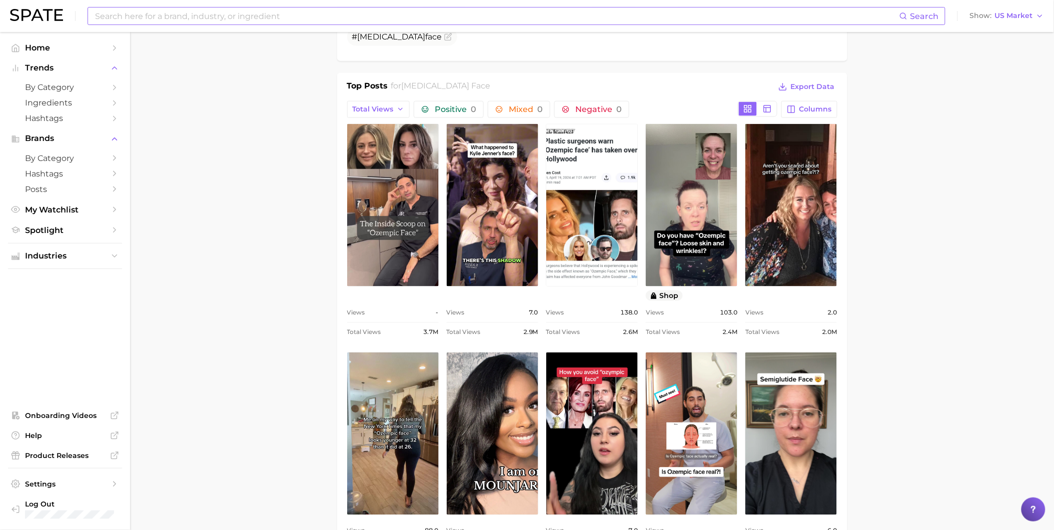
scroll to position [278, 0]
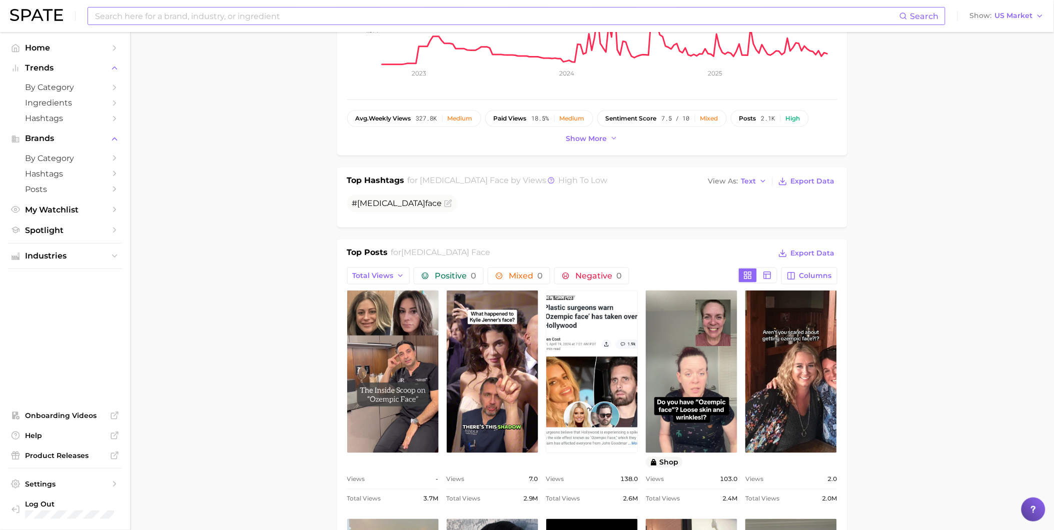
click at [282, 21] on input at bounding box center [496, 16] width 805 height 17
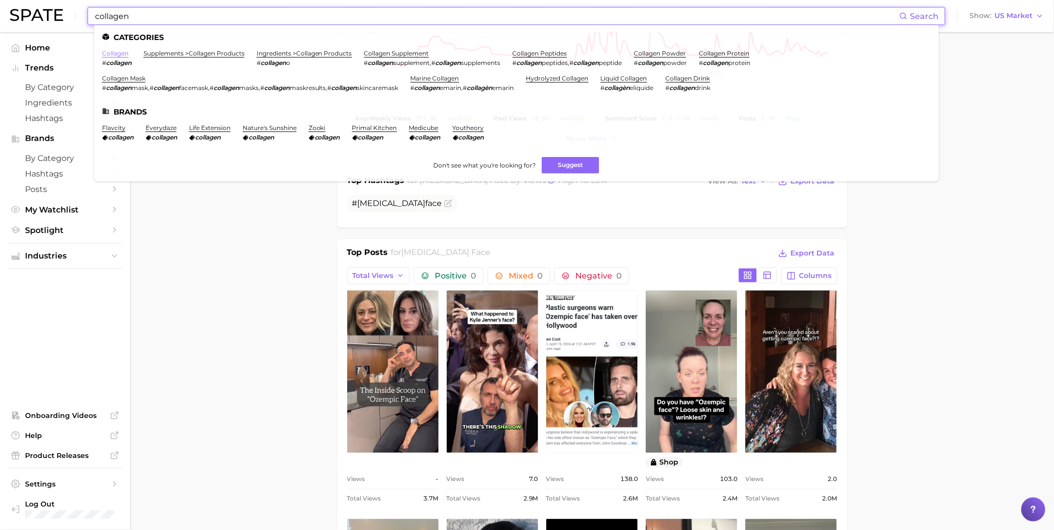
type input "collagen"
click at [117, 54] on link "collagen" at bounding box center [115, 54] width 27 height 8
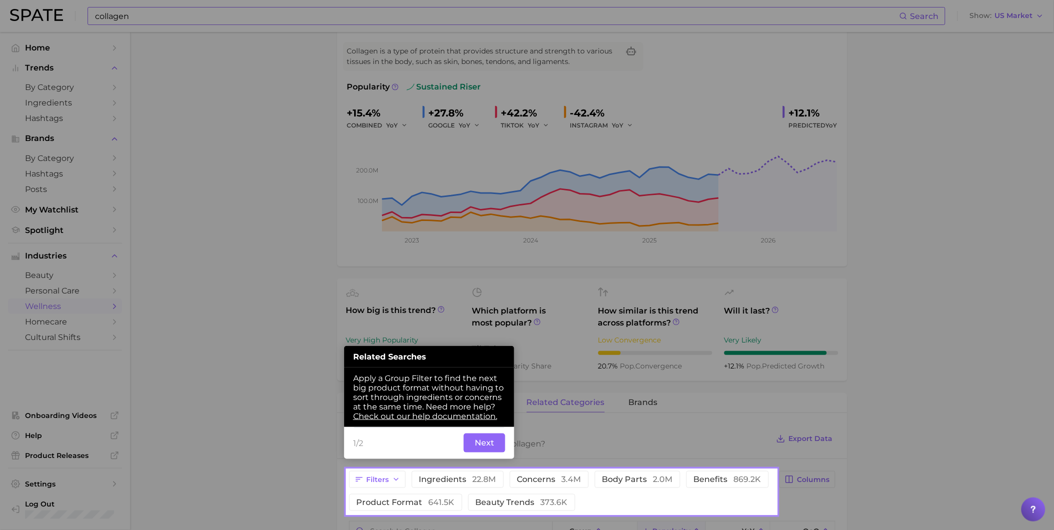
scroll to position [108, 0]
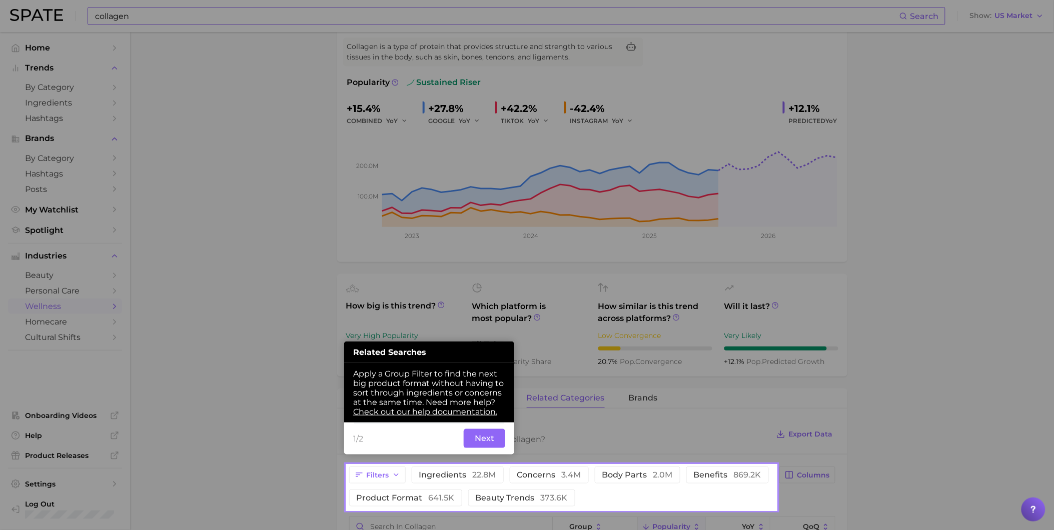
click at [494, 448] on button "Next" at bounding box center [485, 438] width 42 height 19
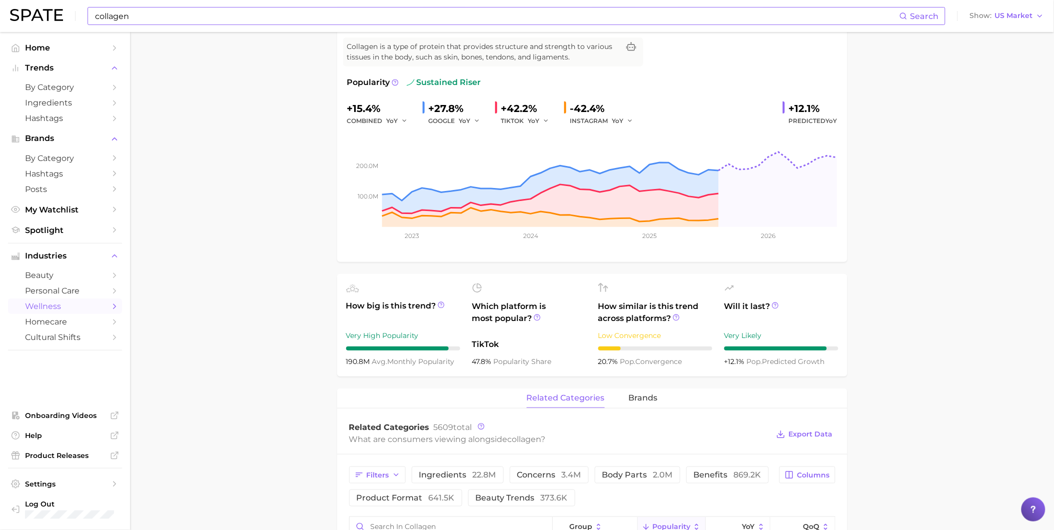
scroll to position [0, 0]
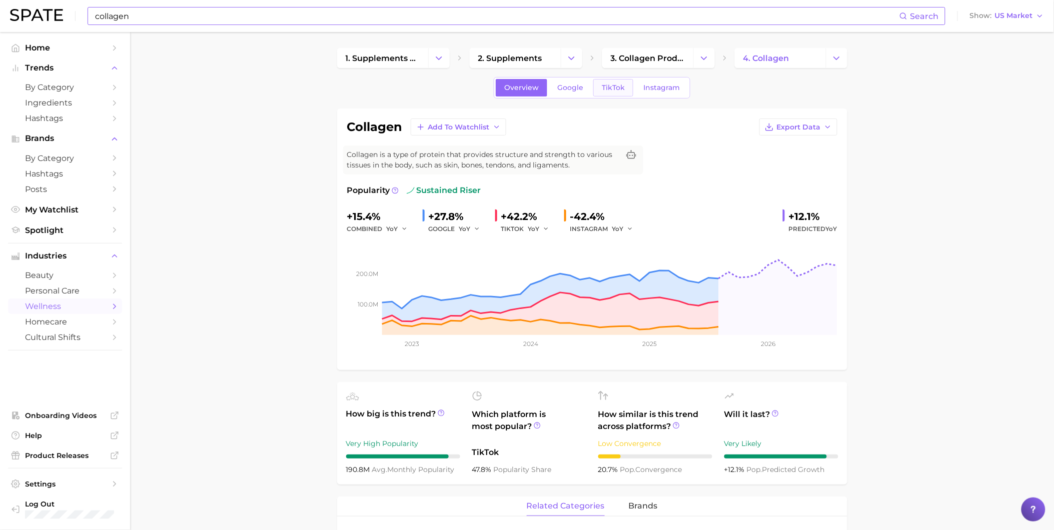
click at [623, 88] on span "TikTok" at bounding box center [613, 88] width 23 height 9
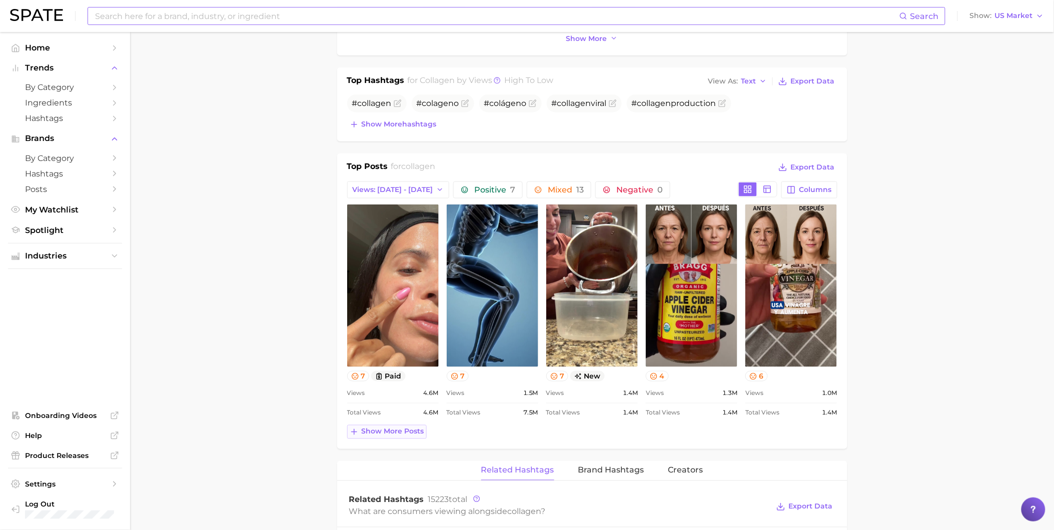
click at [377, 437] on button "Show more posts" at bounding box center [387, 432] width 80 height 14
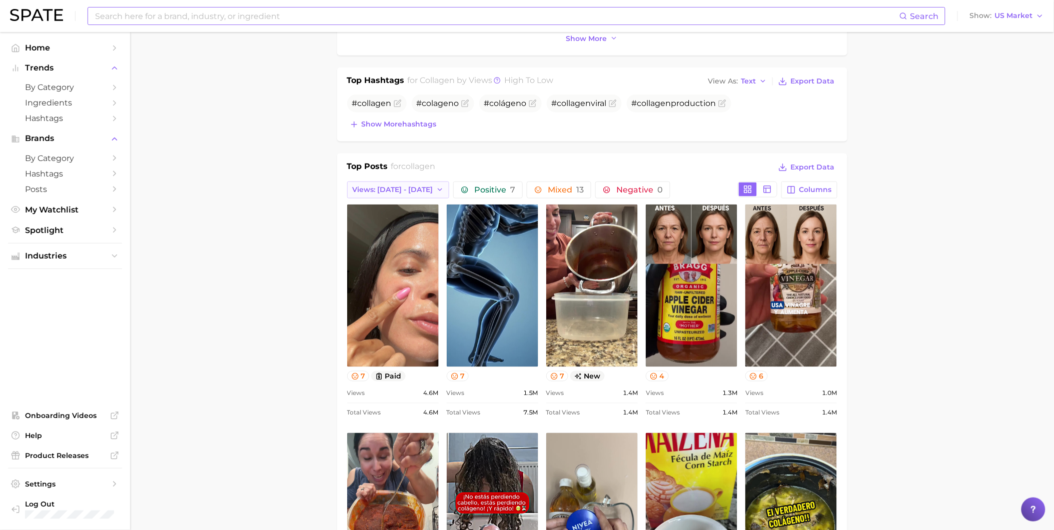
click at [415, 192] on span "Views: [DATE] - [DATE]" at bounding box center [393, 190] width 81 height 9
click at [397, 239] on button "Total Views" at bounding box center [402, 245] width 110 height 18
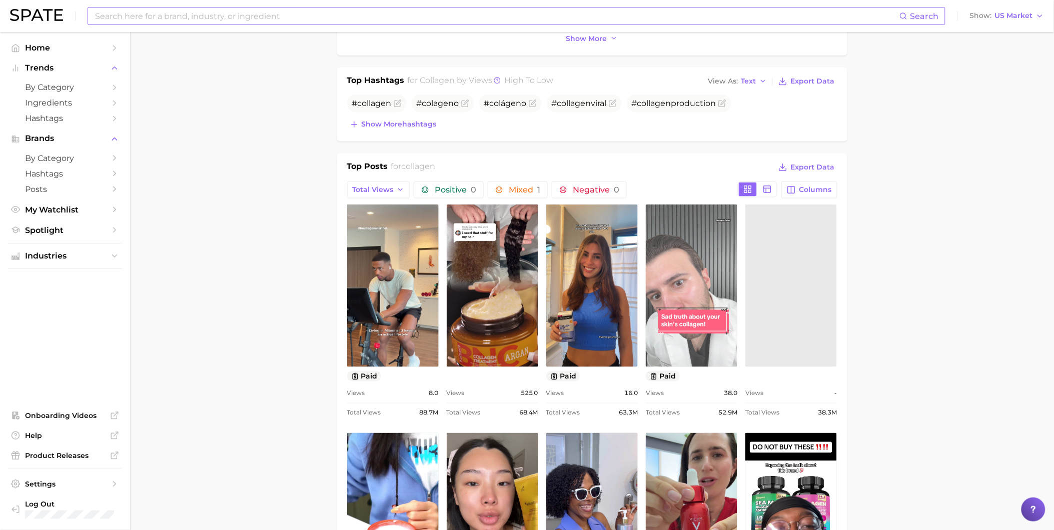
click at [709, 267] on link "view post on TikTok" at bounding box center [692, 286] width 92 height 163
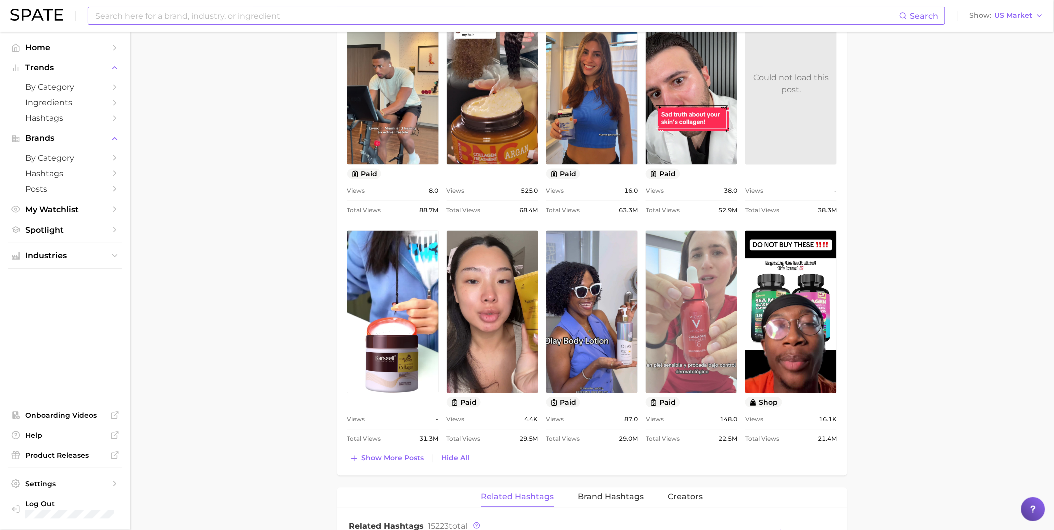
scroll to position [589, 0]
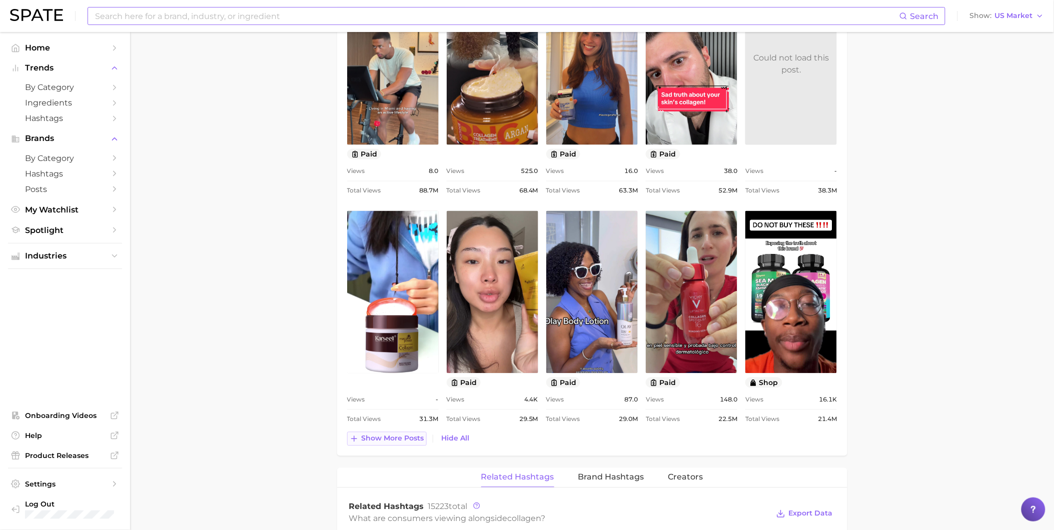
click at [368, 438] on span "Show more posts" at bounding box center [393, 439] width 63 height 9
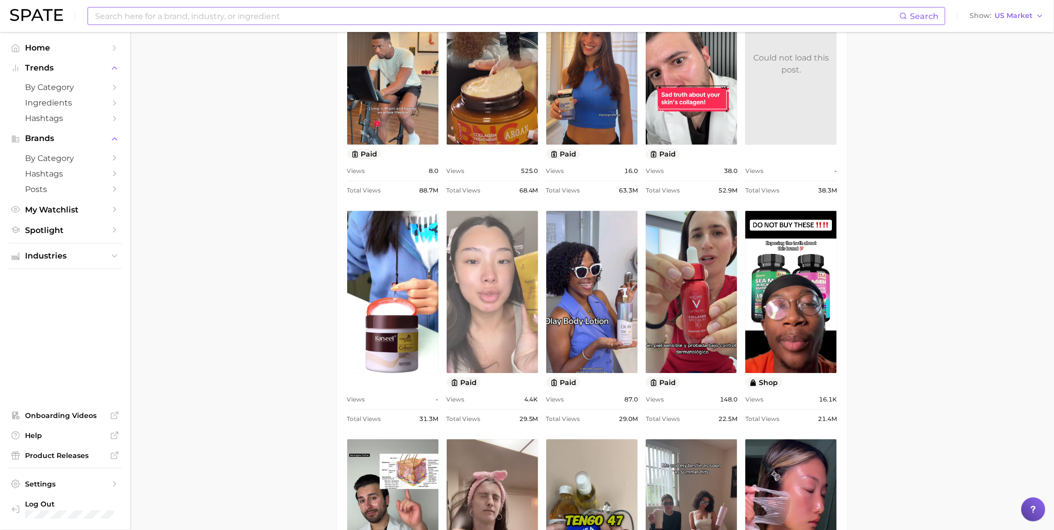
click at [478, 334] on link "view post on TikTok" at bounding box center [493, 292] width 92 height 163
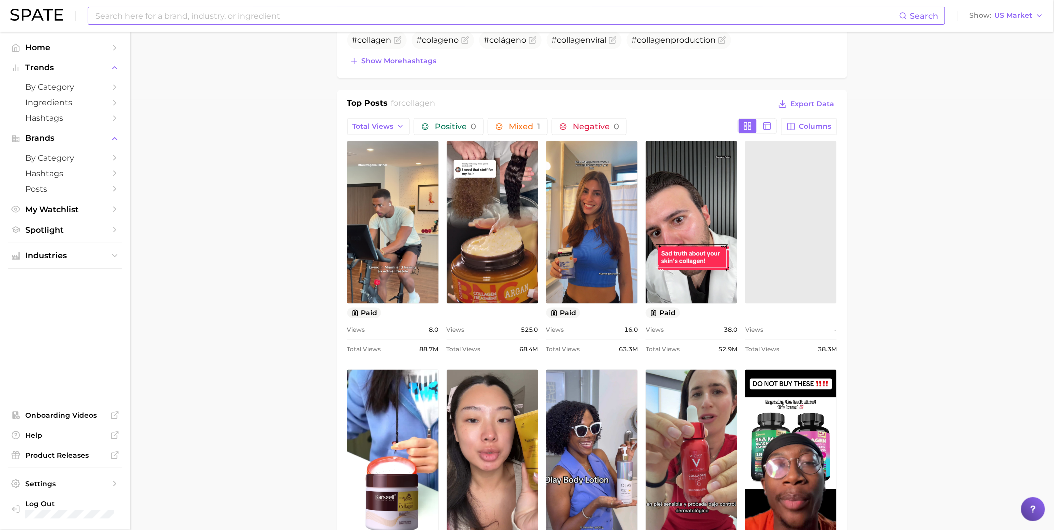
scroll to position [478, 0]
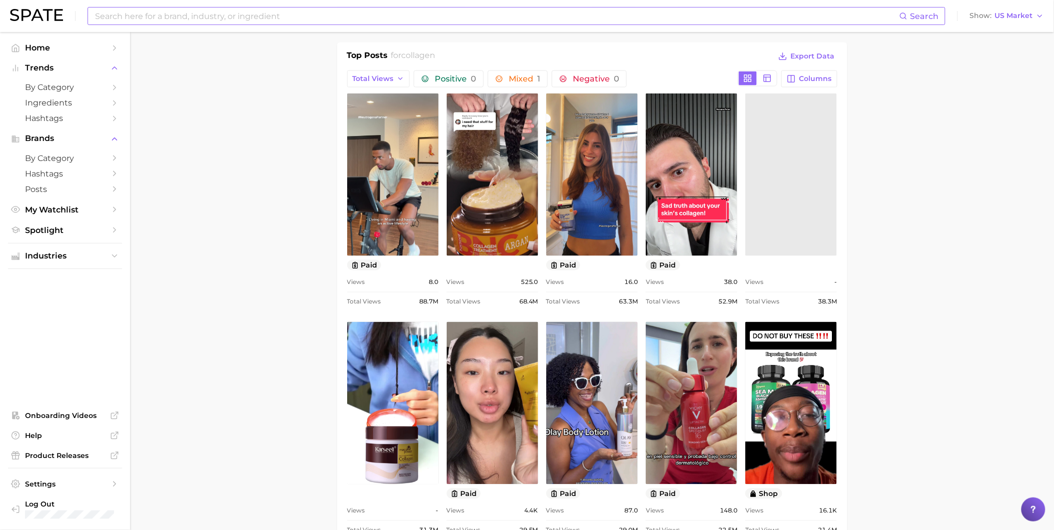
click at [796, 197] on link at bounding box center [791, 175] width 92 height 163
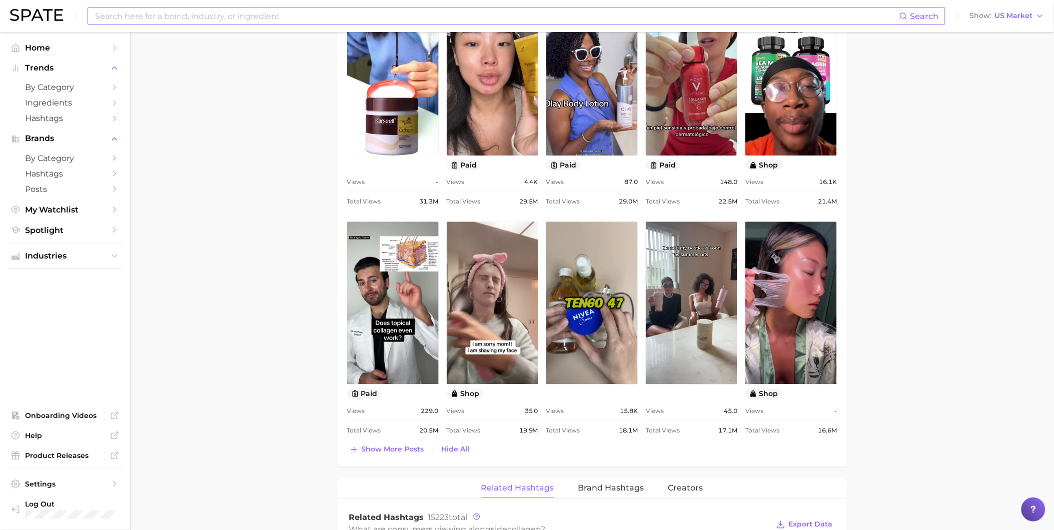
scroll to position [812, 0]
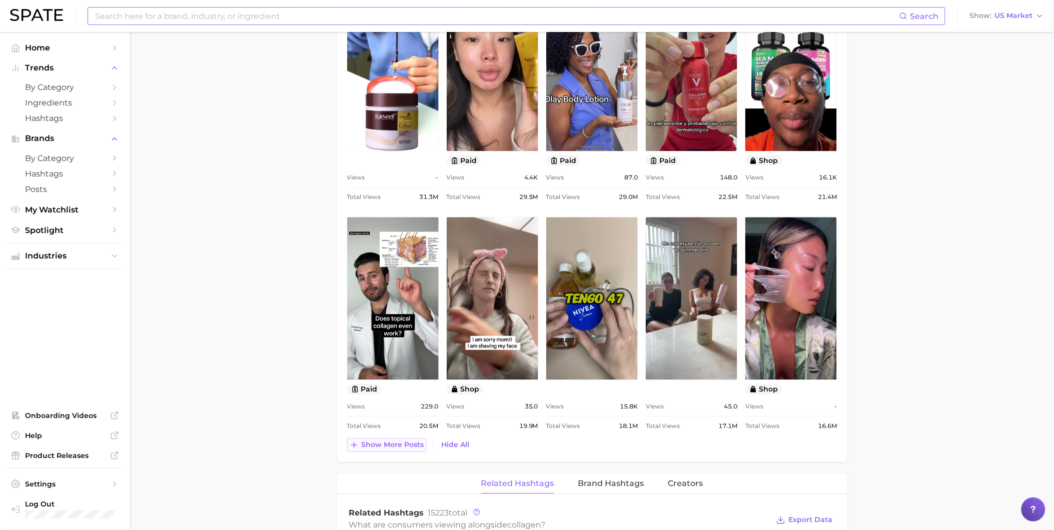
click at [406, 441] on span "Show more posts" at bounding box center [393, 445] width 63 height 9
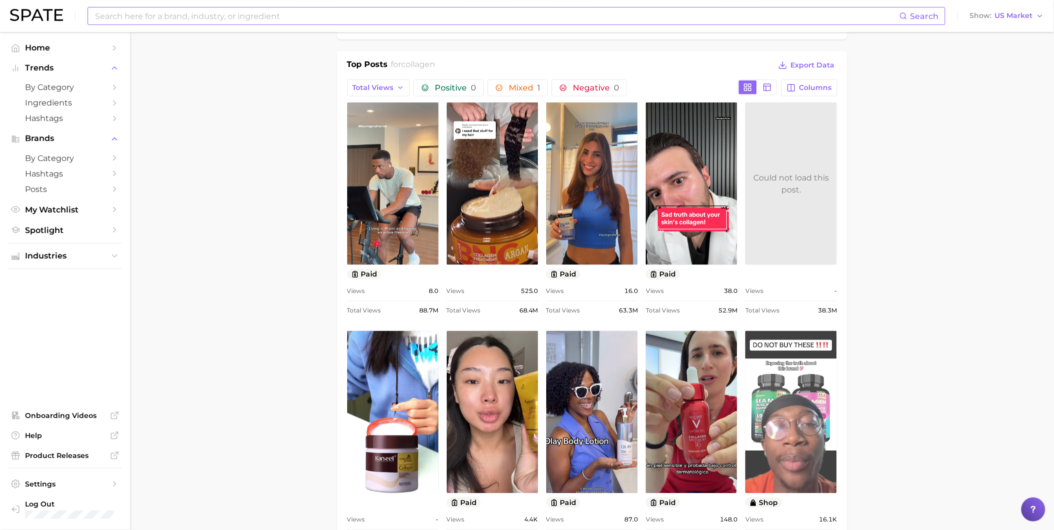
scroll to position [534, 0]
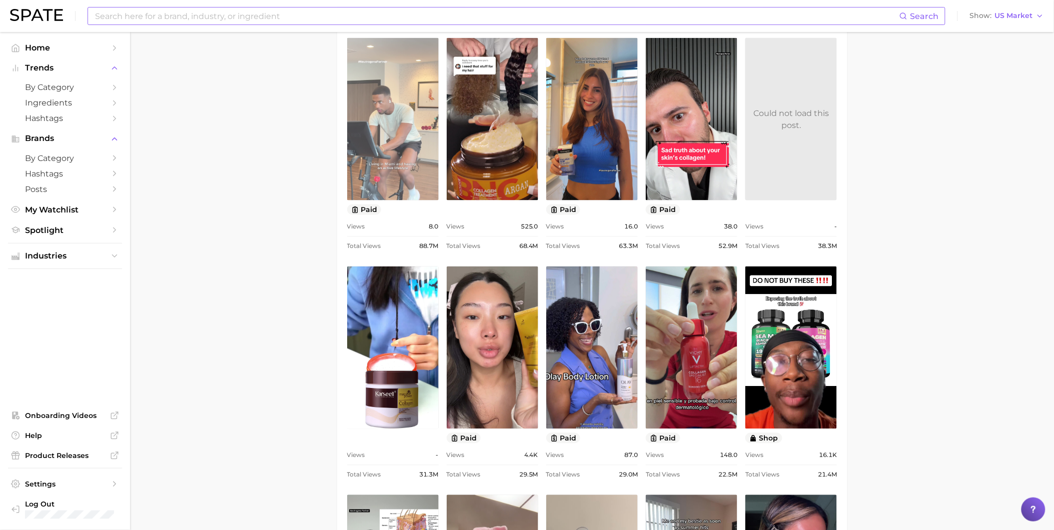
click at [417, 137] on link "view post on TikTok" at bounding box center [393, 119] width 92 height 163
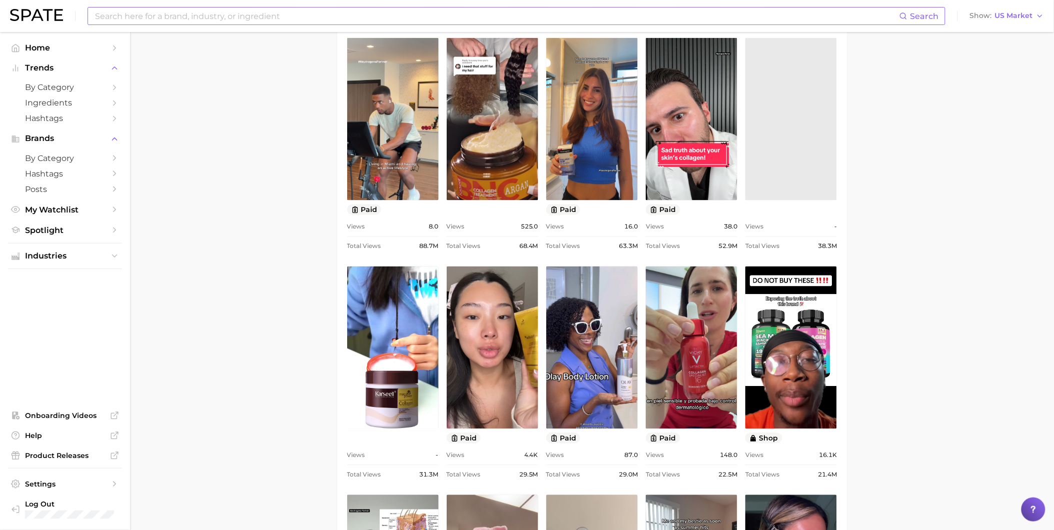
click at [234, 12] on input at bounding box center [496, 16] width 805 height 17
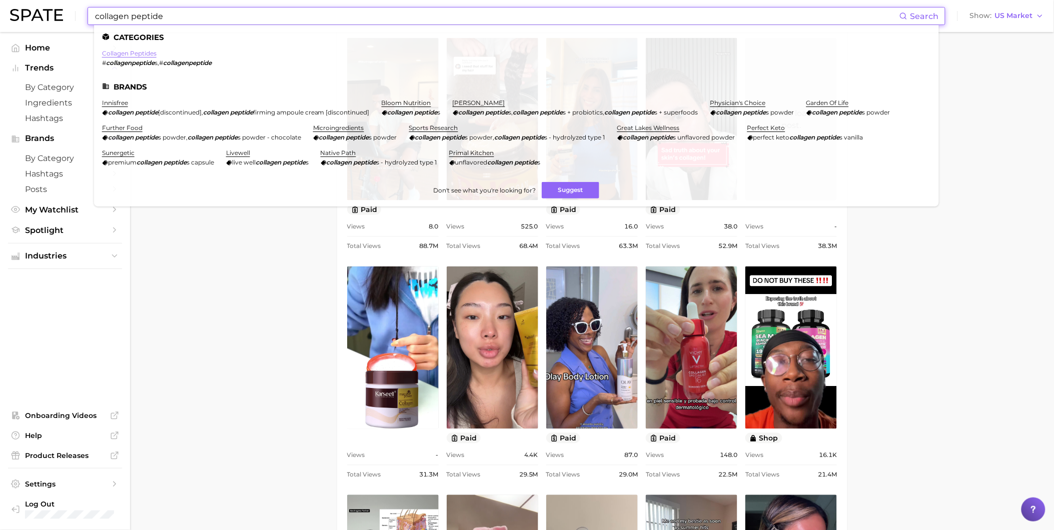
type input "collagen peptide"
click at [121, 54] on link "collagen peptides" at bounding box center [129, 54] width 55 height 8
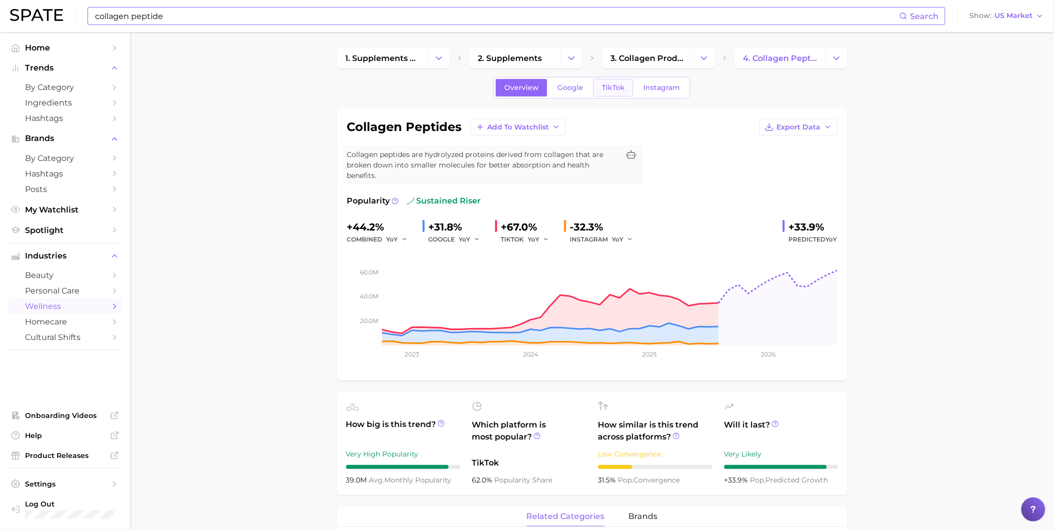
click at [604, 90] on span "TikTok" at bounding box center [613, 88] width 23 height 9
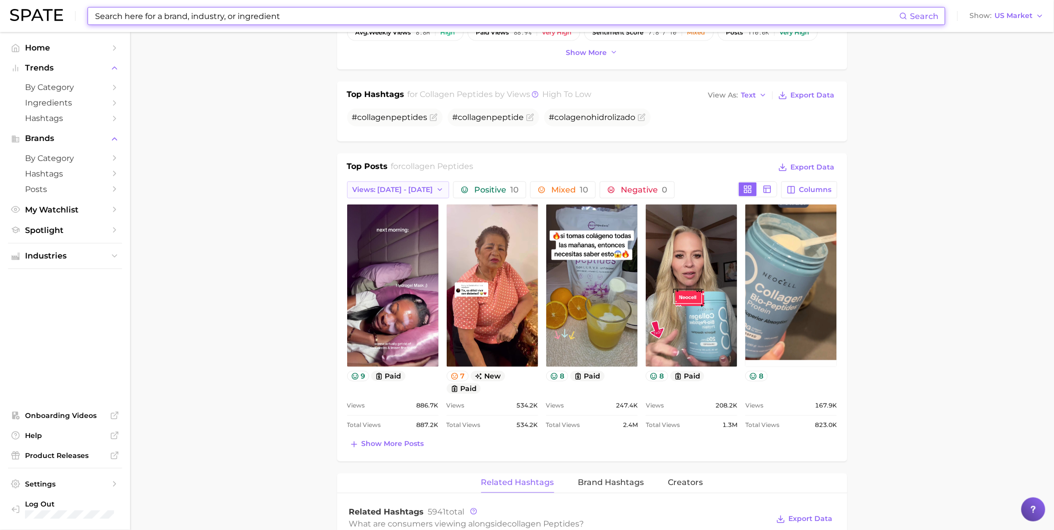
click at [413, 188] on span "Views: [DATE] - [DATE]" at bounding box center [393, 190] width 81 height 9
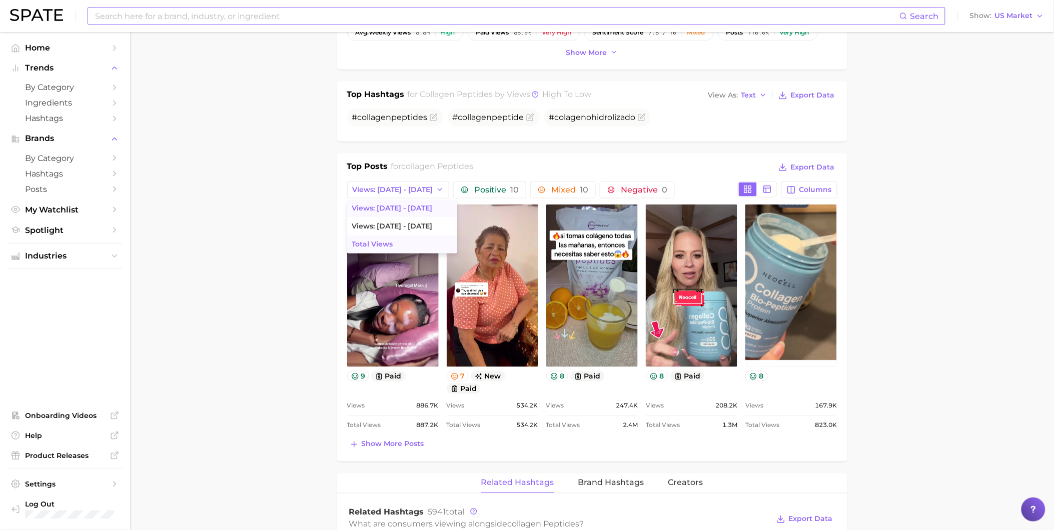
click at [407, 242] on button "Total Views" at bounding box center [402, 245] width 110 height 18
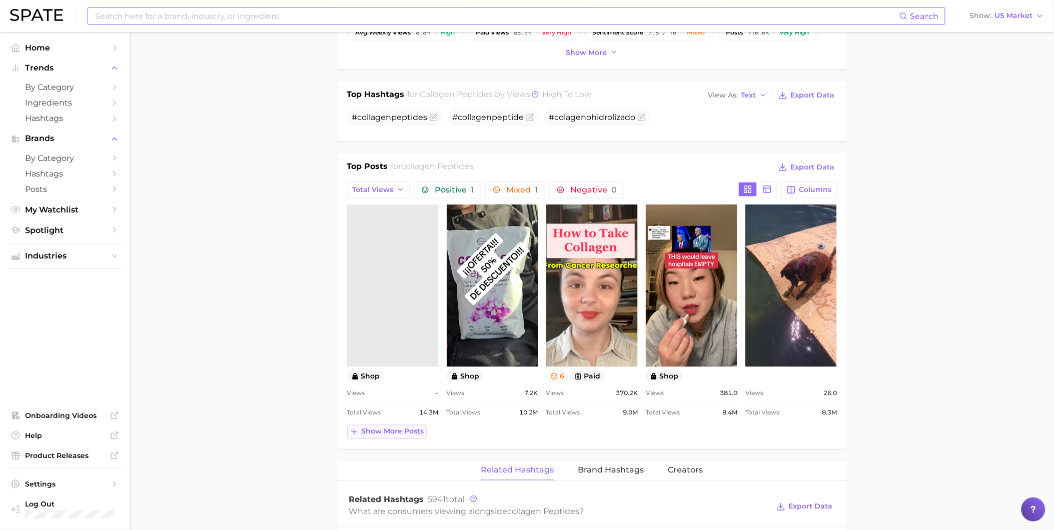
click at [392, 433] on span "Show more posts" at bounding box center [393, 432] width 63 height 9
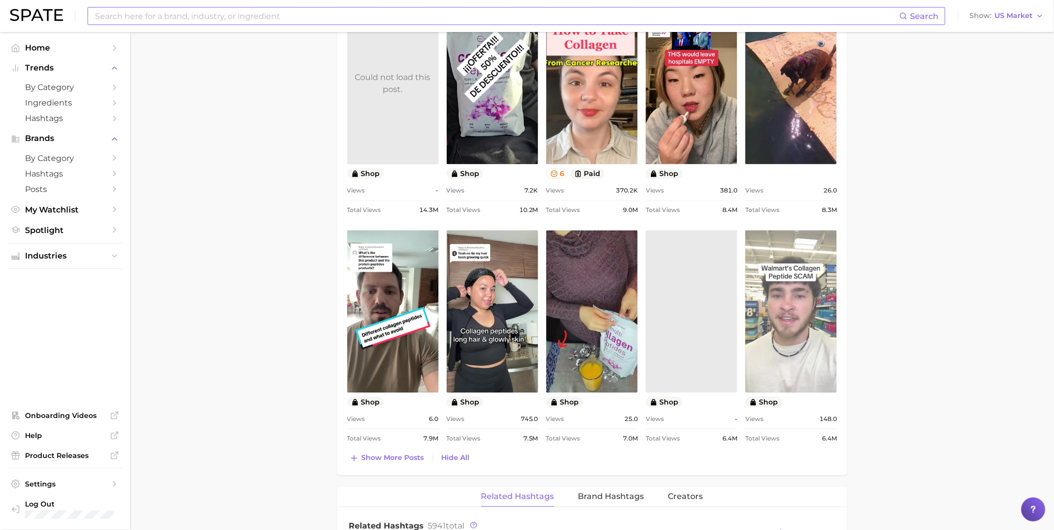
scroll to position [586, 0]
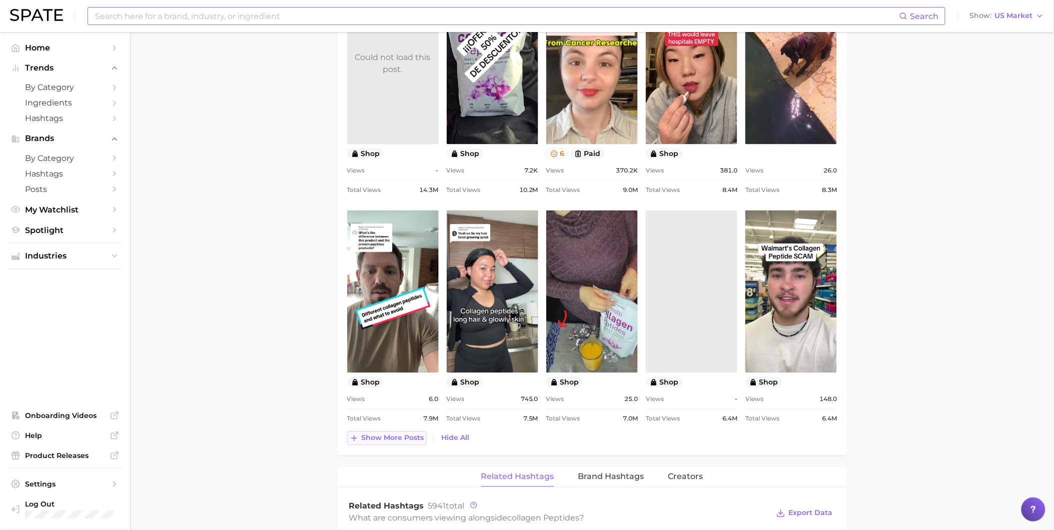
click at [411, 440] on span "Show more posts" at bounding box center [393, 438] width 63 height 9
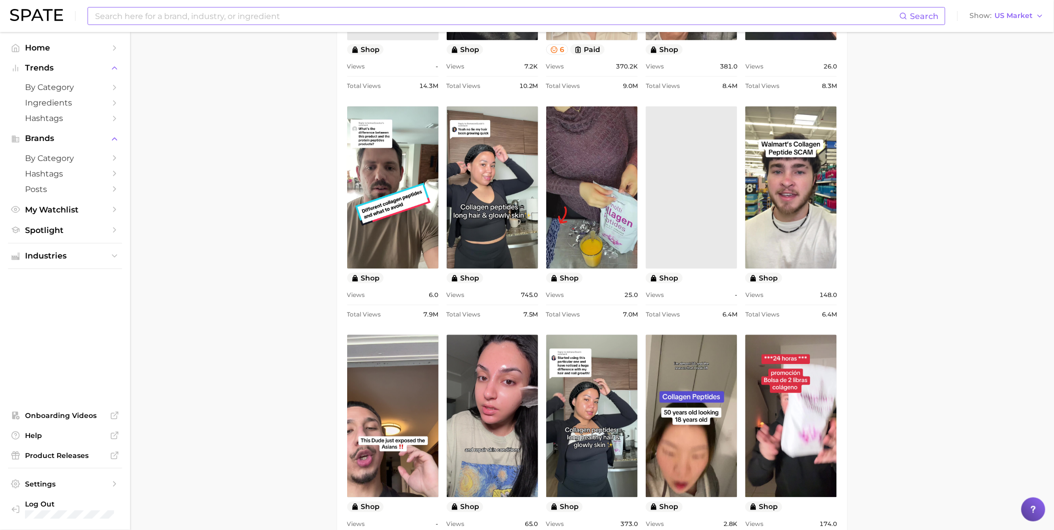
scroll to position [697, 0]
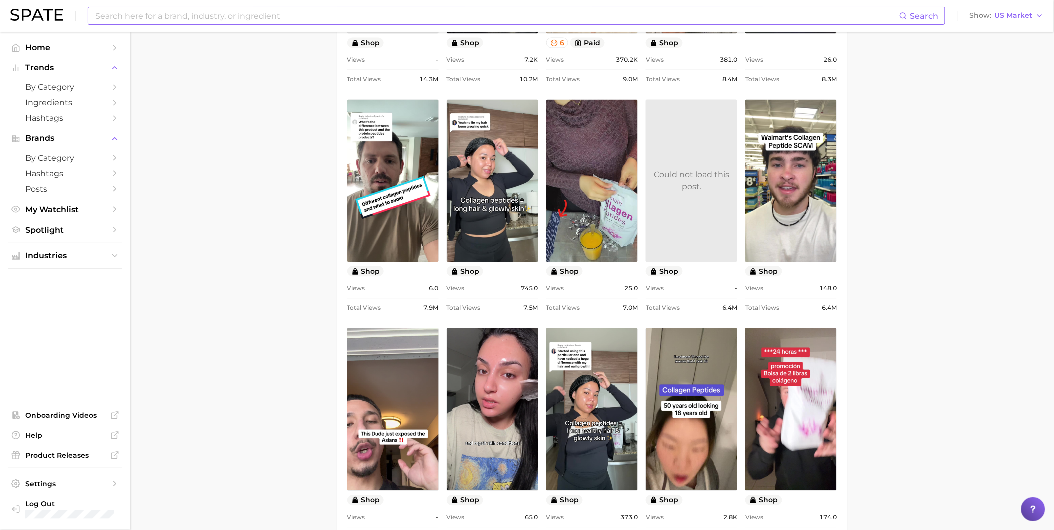
click at [273, 459] on main "1. supplements & ingestibles 2. supplements 3. collagen products 4. collagen pe…" at bounding box center [592, 320] width 924 height 1971
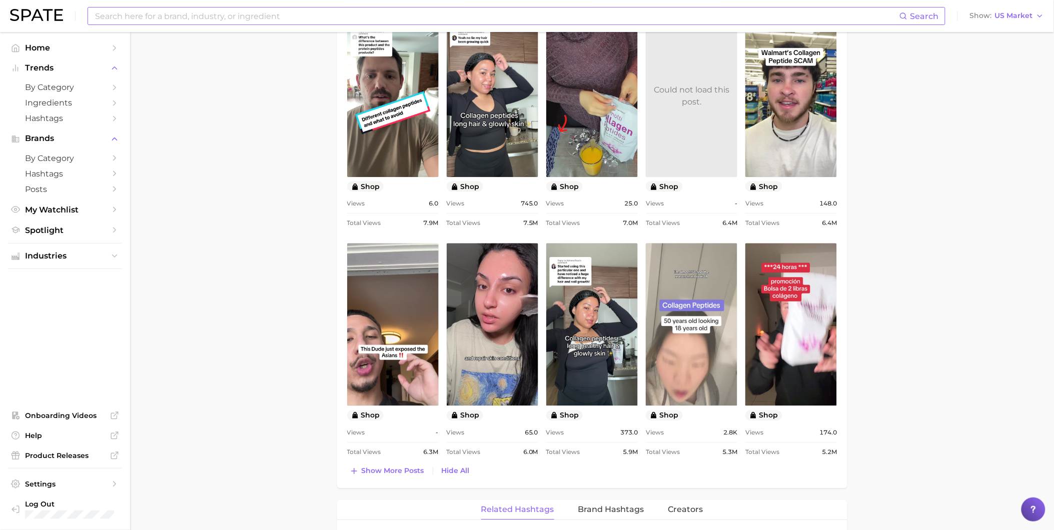
scroll to position [808, 0]
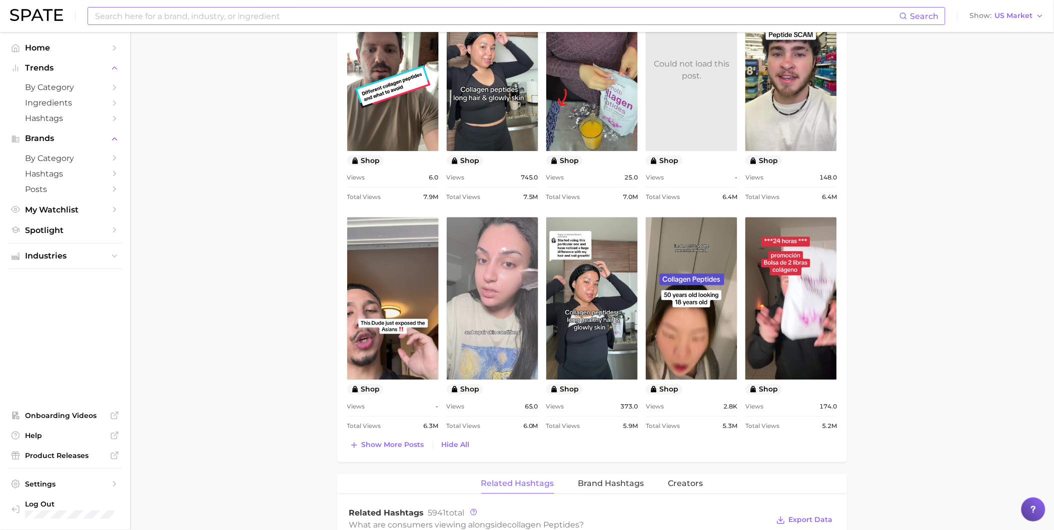
click at [476, 298] on link "view post on TikTok" at bounding box center [493, 298] width 92 height 163
